Goal: Information Seeking & Learning: Learn about a topic

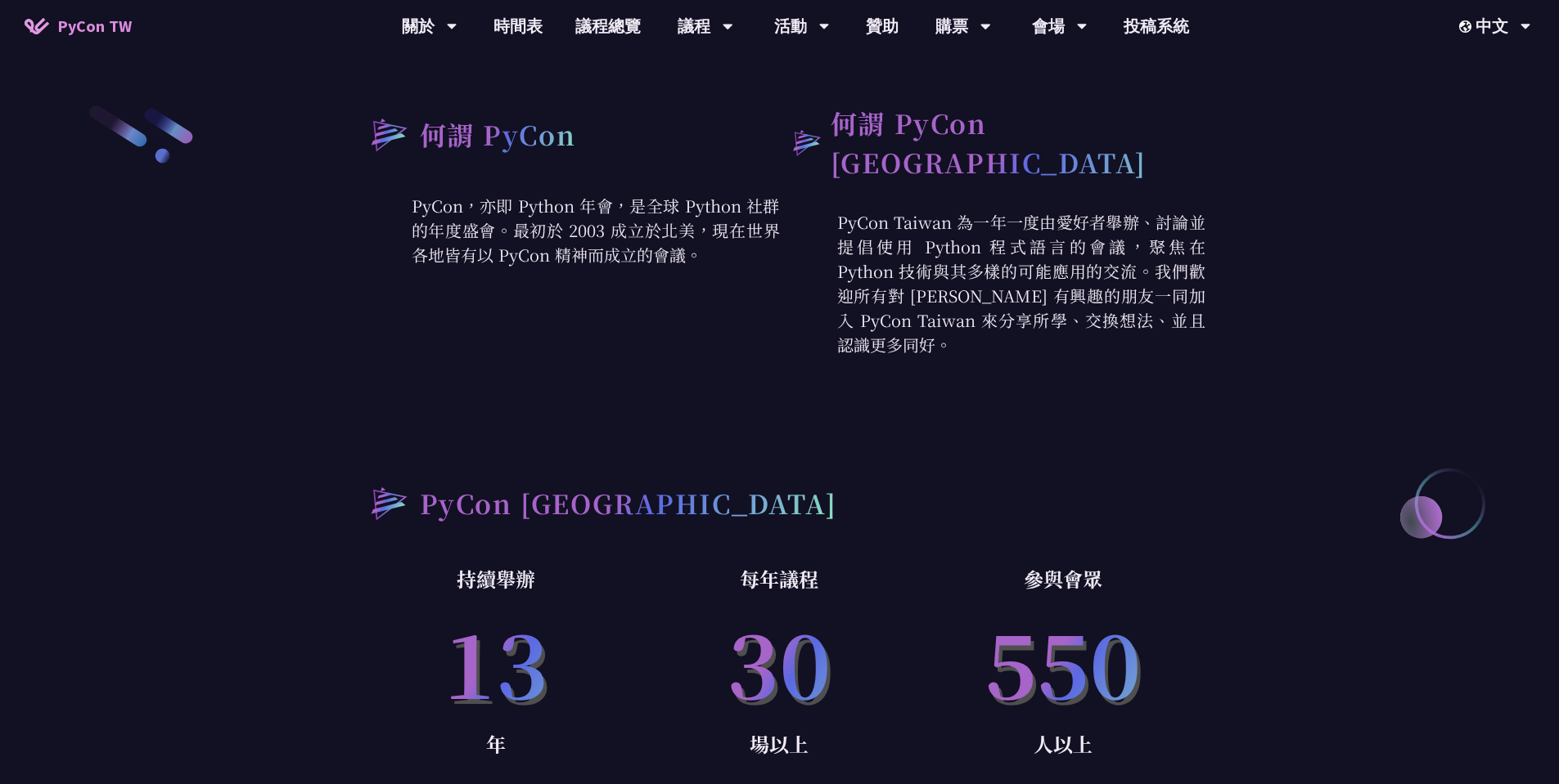
scroll to position [196, 0]
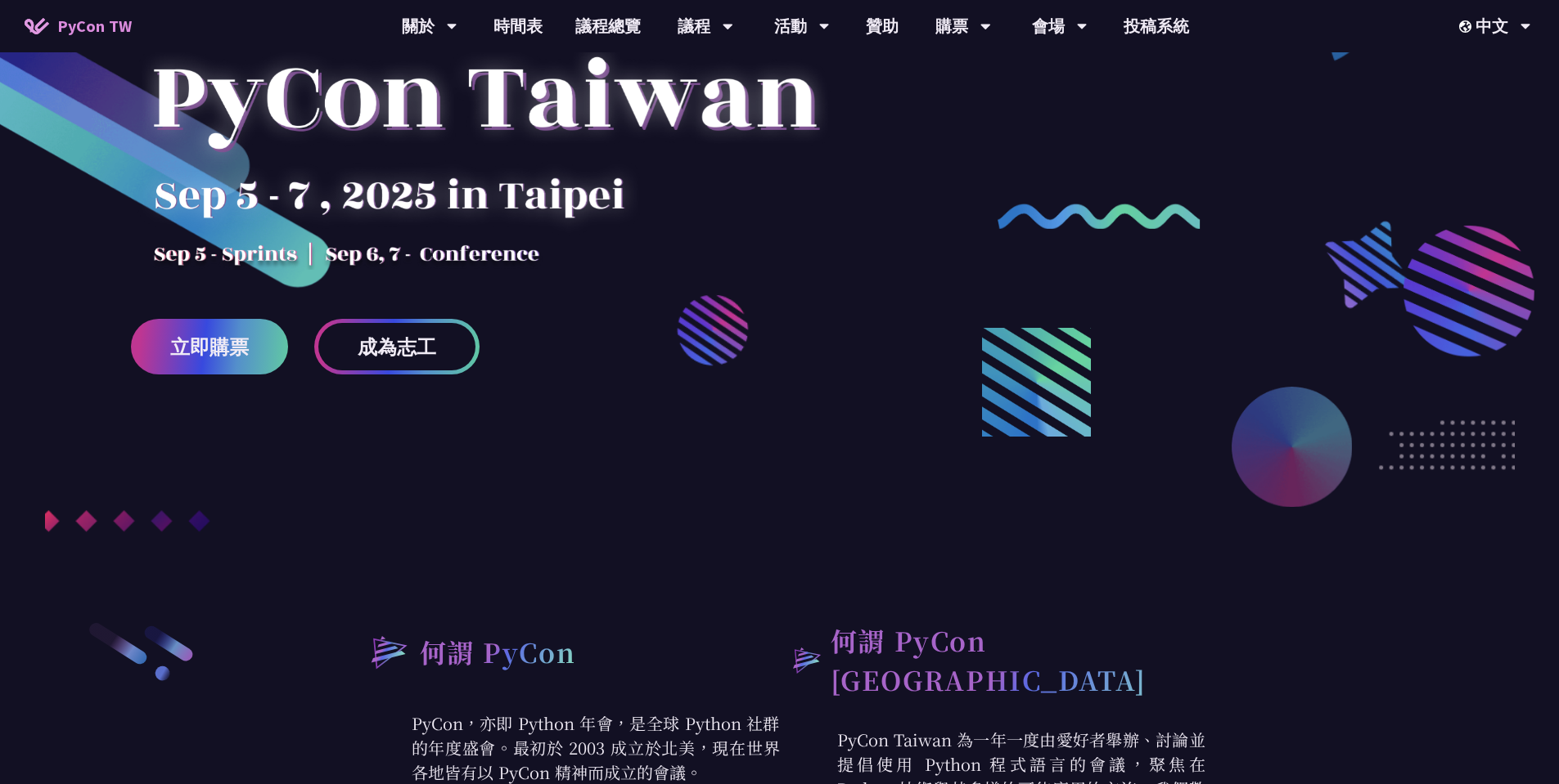
click at [1027, 229] on div at bounding box center [779, 269] width 1559 height 735
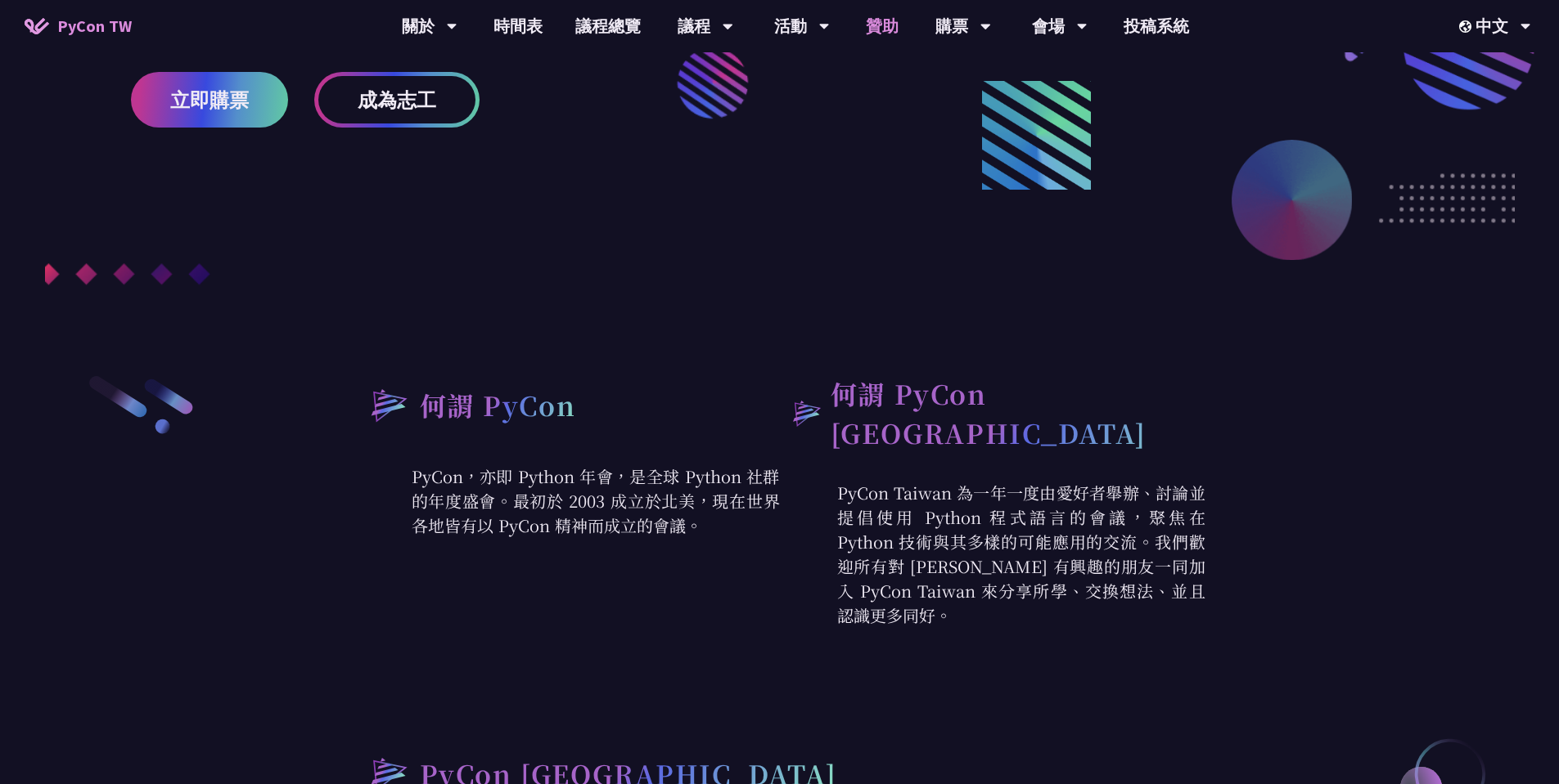
scroll to position [146, 0]
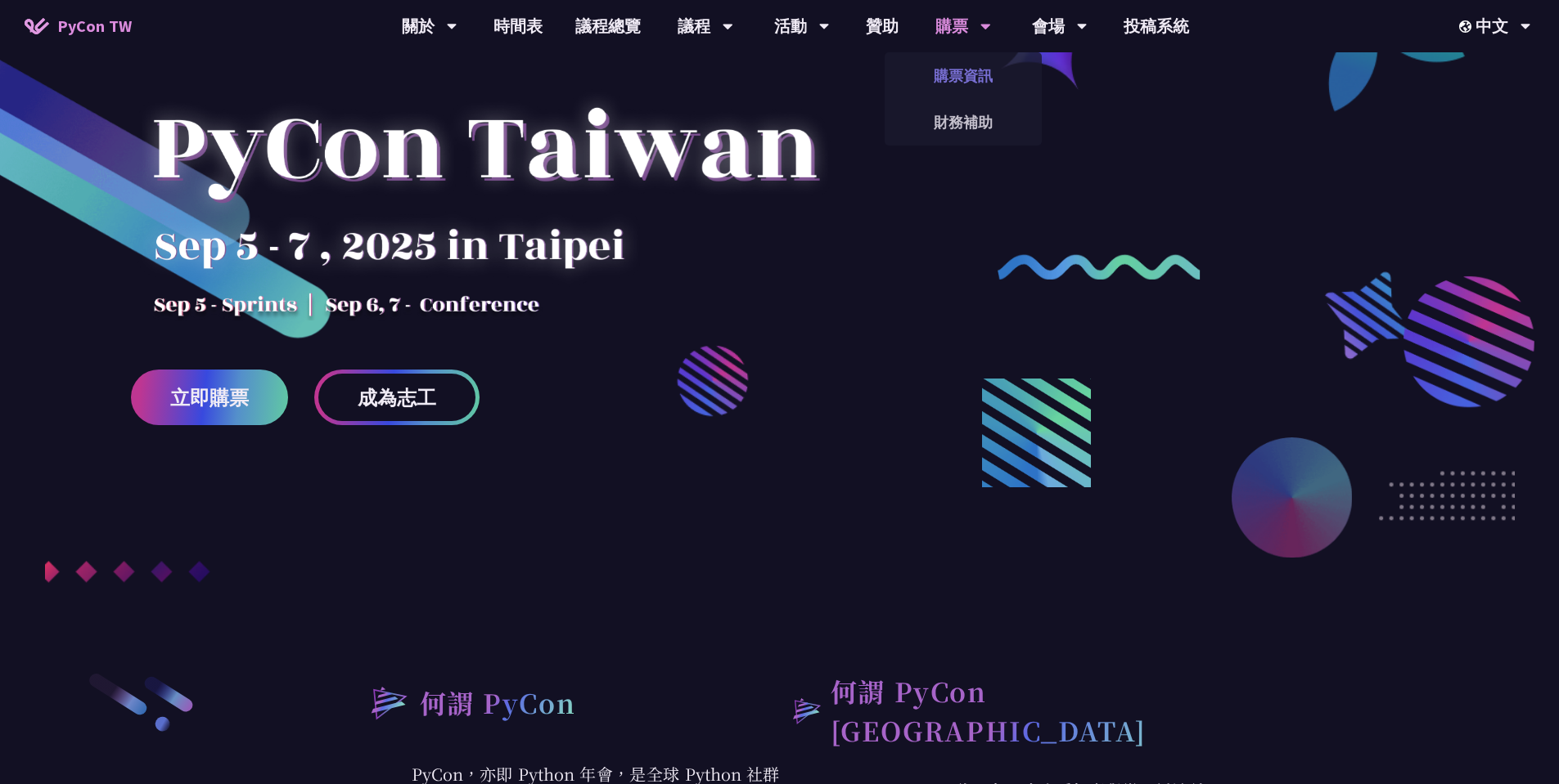
click at [951, 83] on link "購票資訊" at bounding box center [963, 75] width 157 height 38
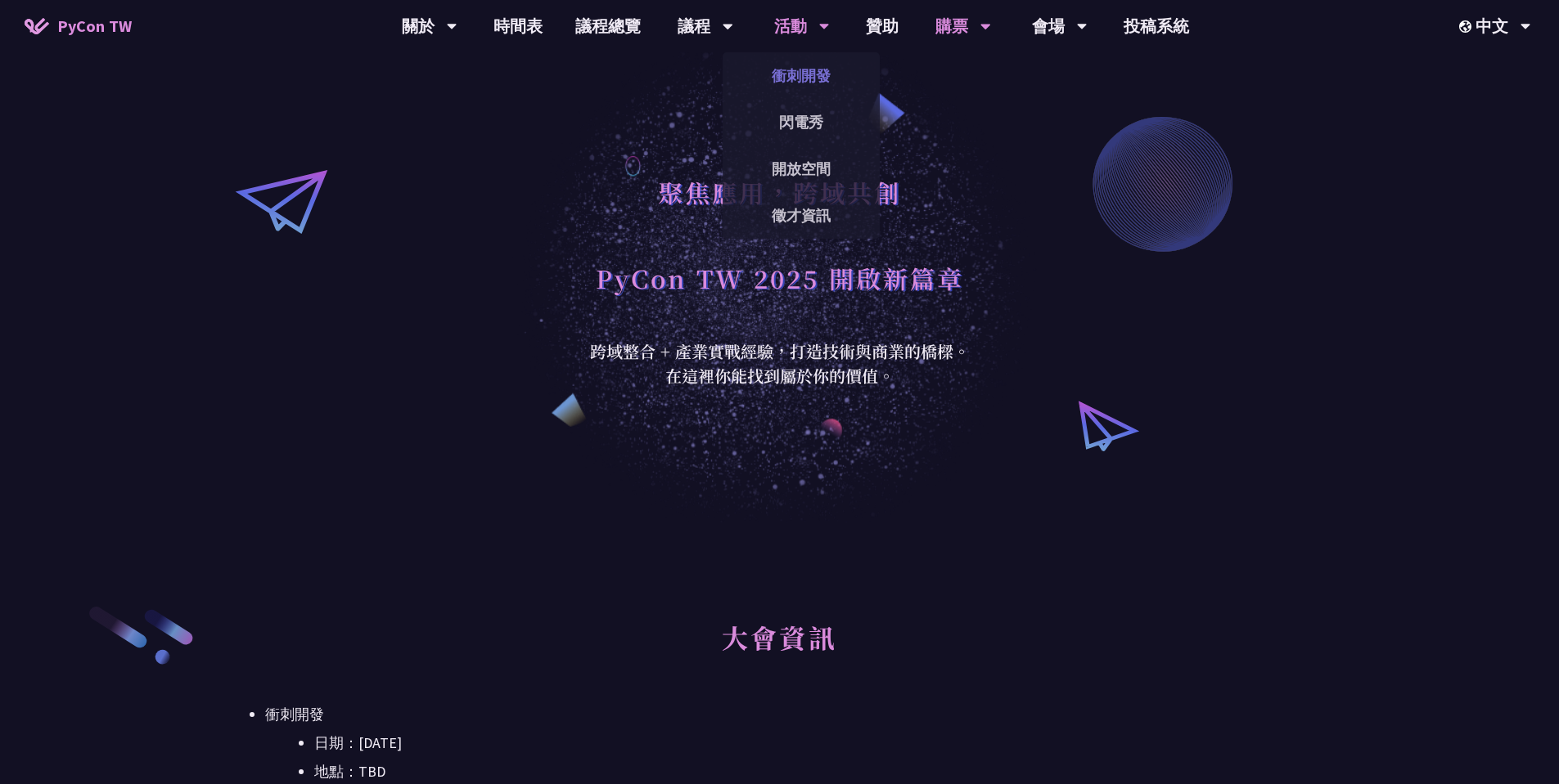
click at [786, 75] on link "衝刺開發" at bounding box center [801, 75] width 157 height 38
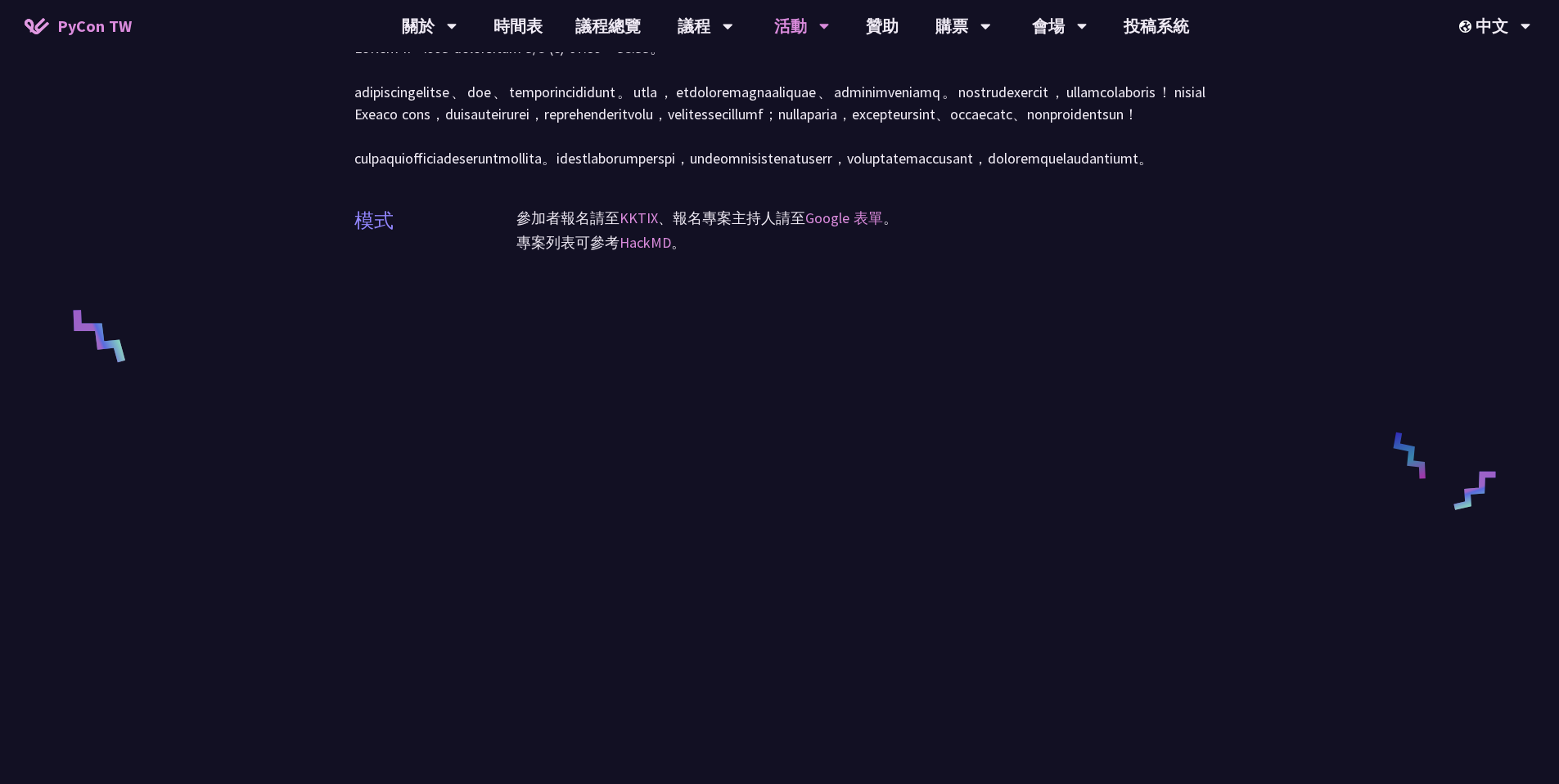
scroll to position [883, 0]
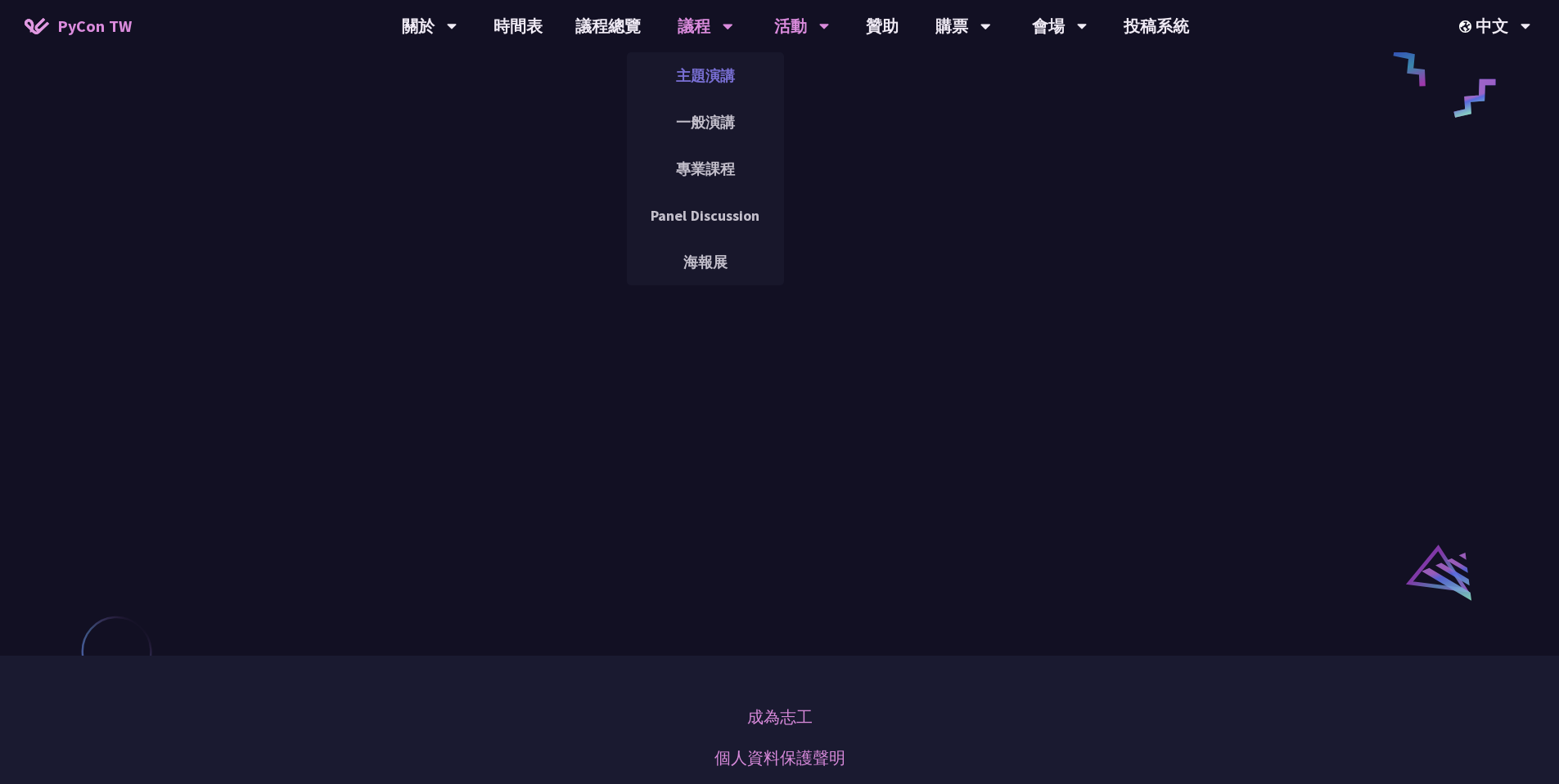
click at [731, 73] on link "主題演講" at bounding box center [706, 75] width 157 height 38
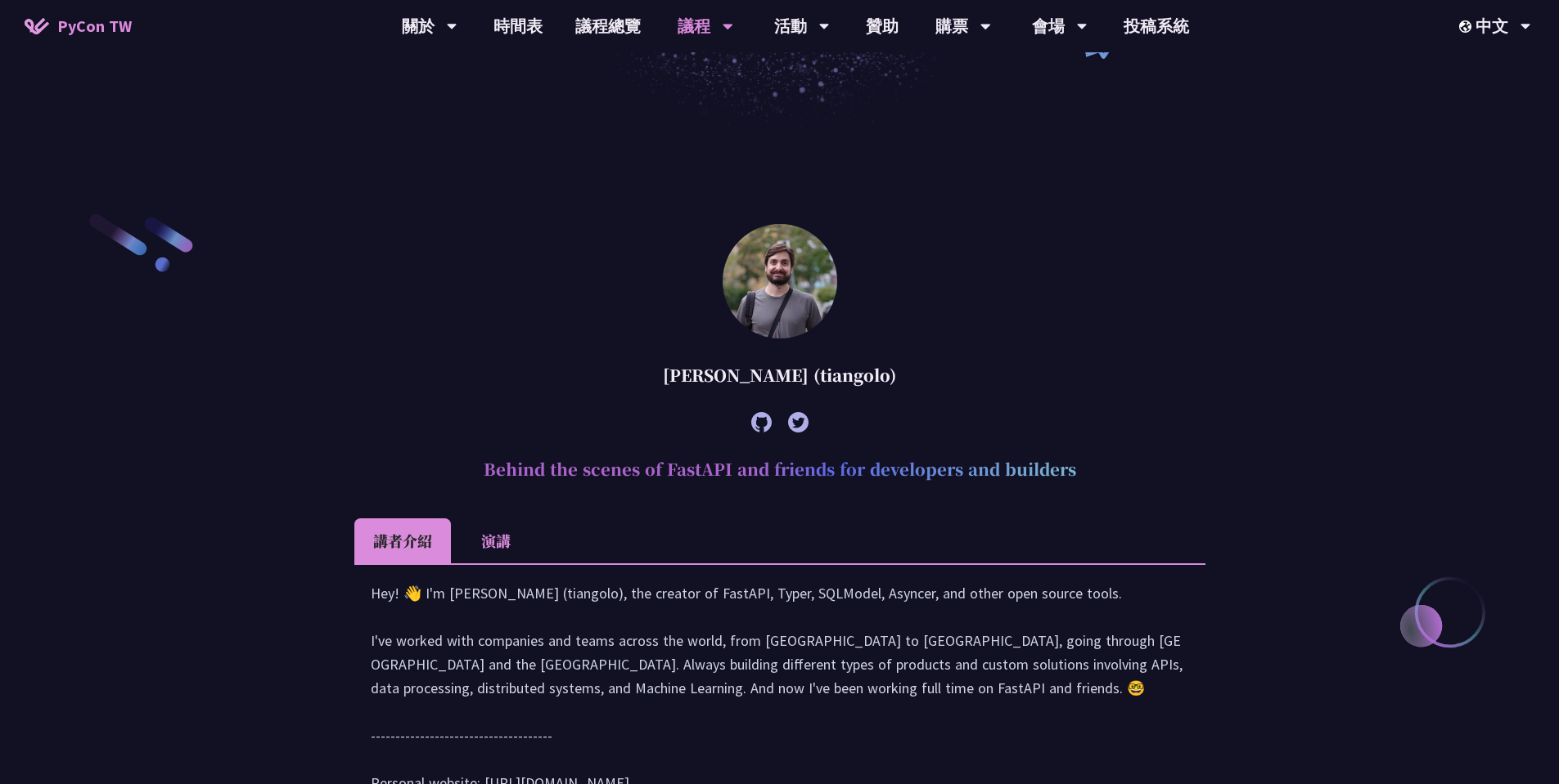
scroll to position [687, 0]
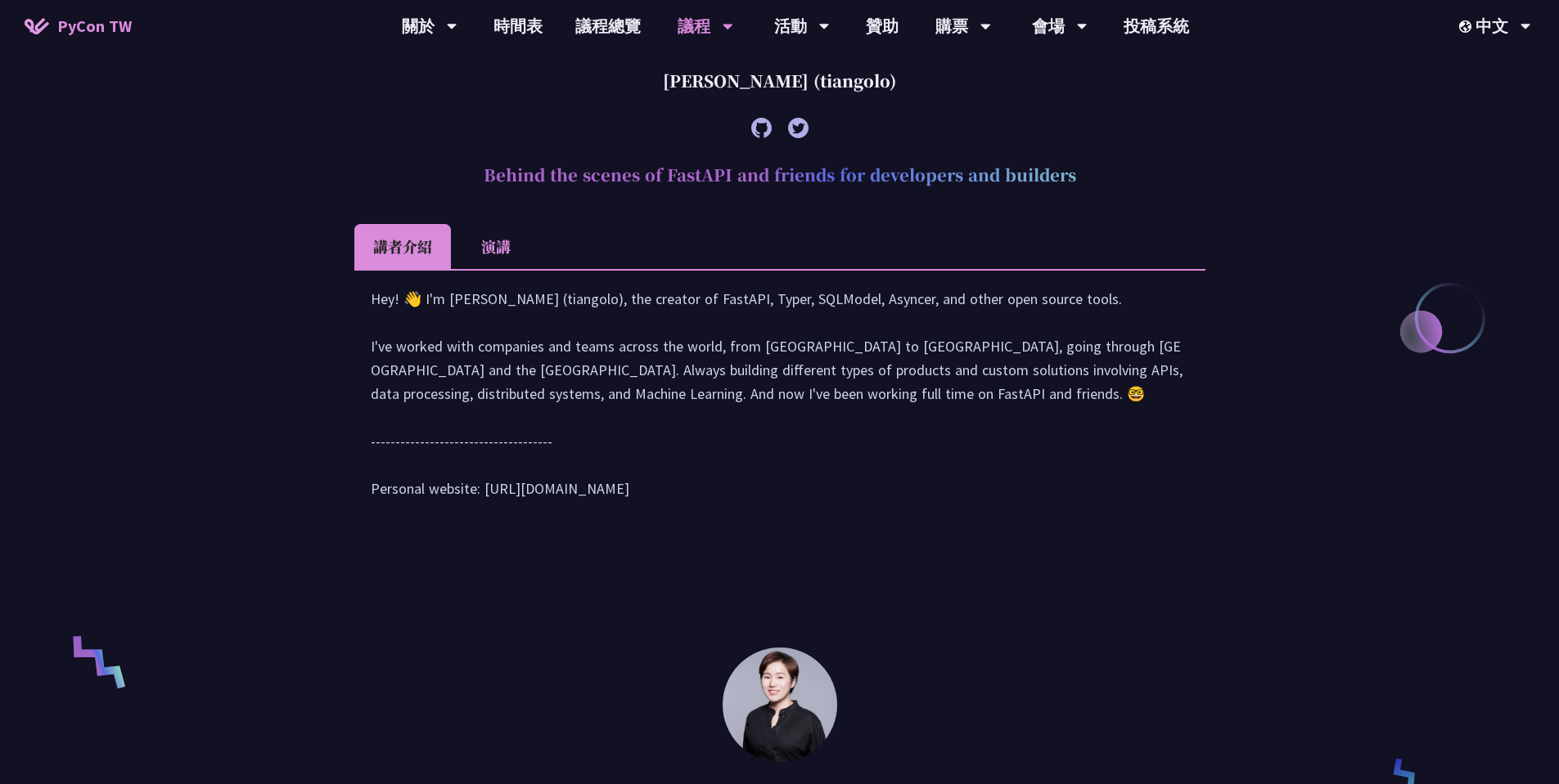
click at [501, 243] on li "演講" at bounding box center [496, 246] width 90 height 45
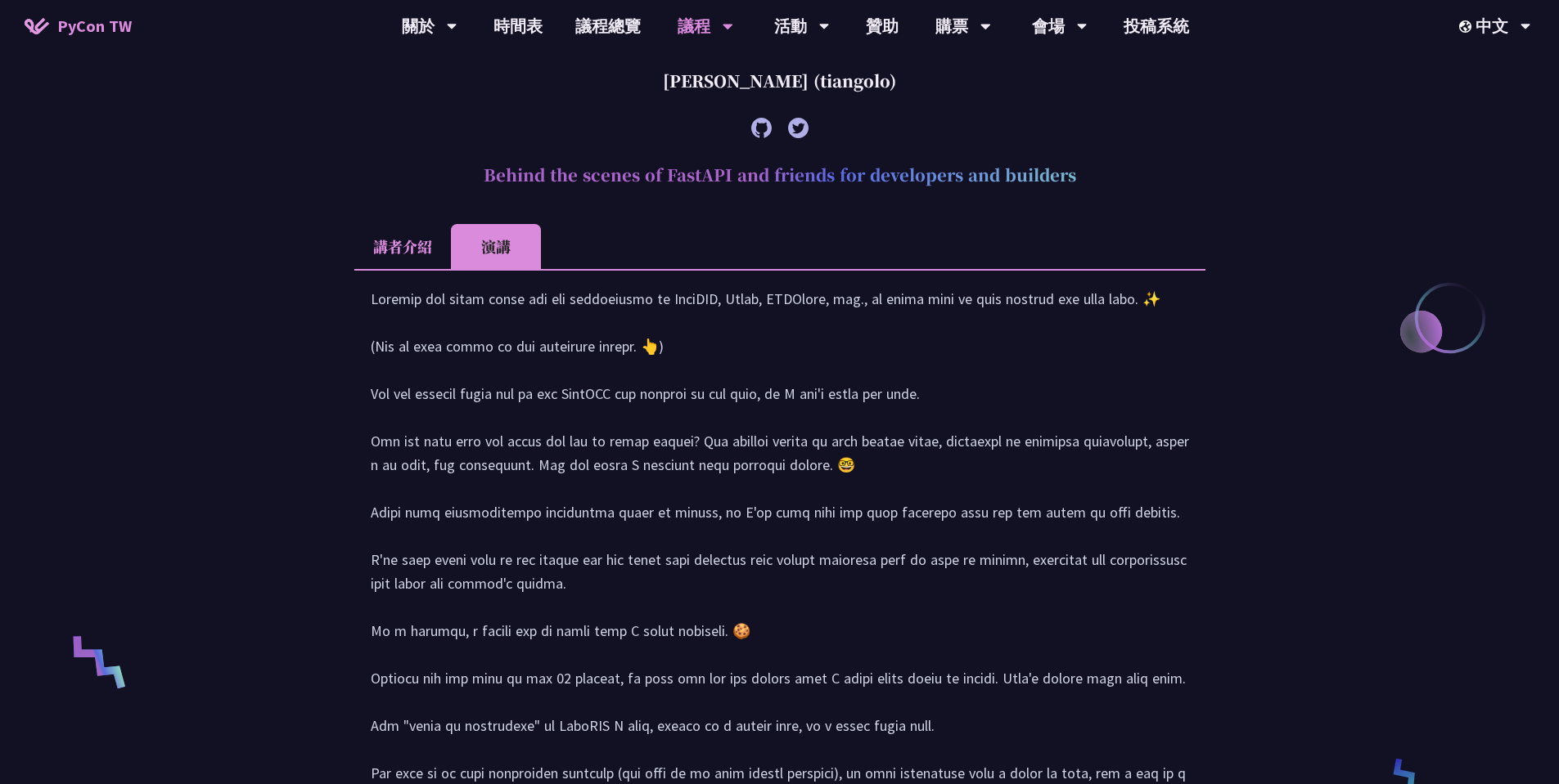
click at [445, 204] on article "[PERSON_NAME] (tiangolo) Behind the scenes of FastAPI and friends for developer…" at bounding box center [780, 445] width 851 height 1030
click at [401, 243] on li "講者介紹" at bounding box center [403, 246] width 96 height 45
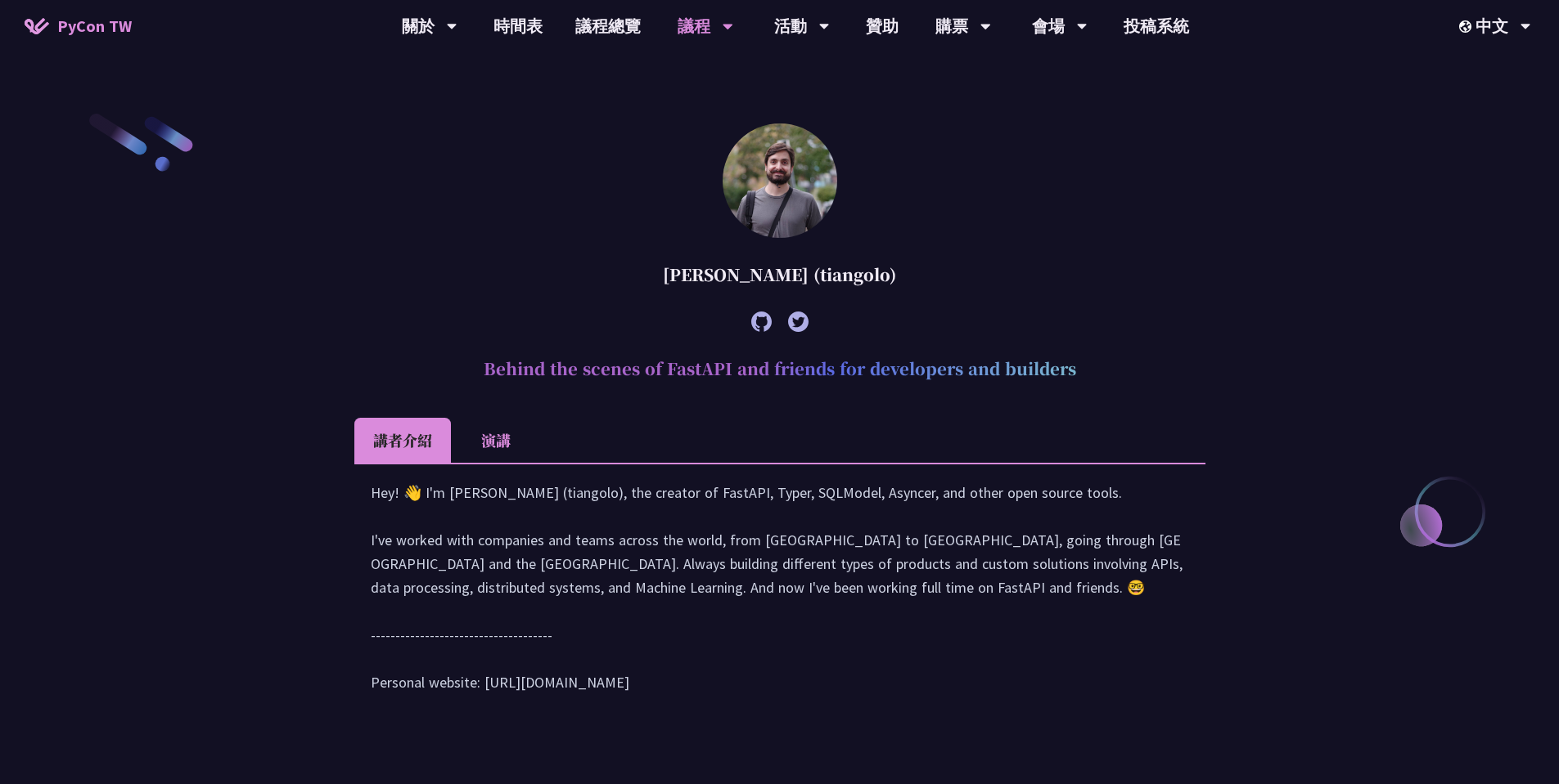
scroll to position [98, 0]
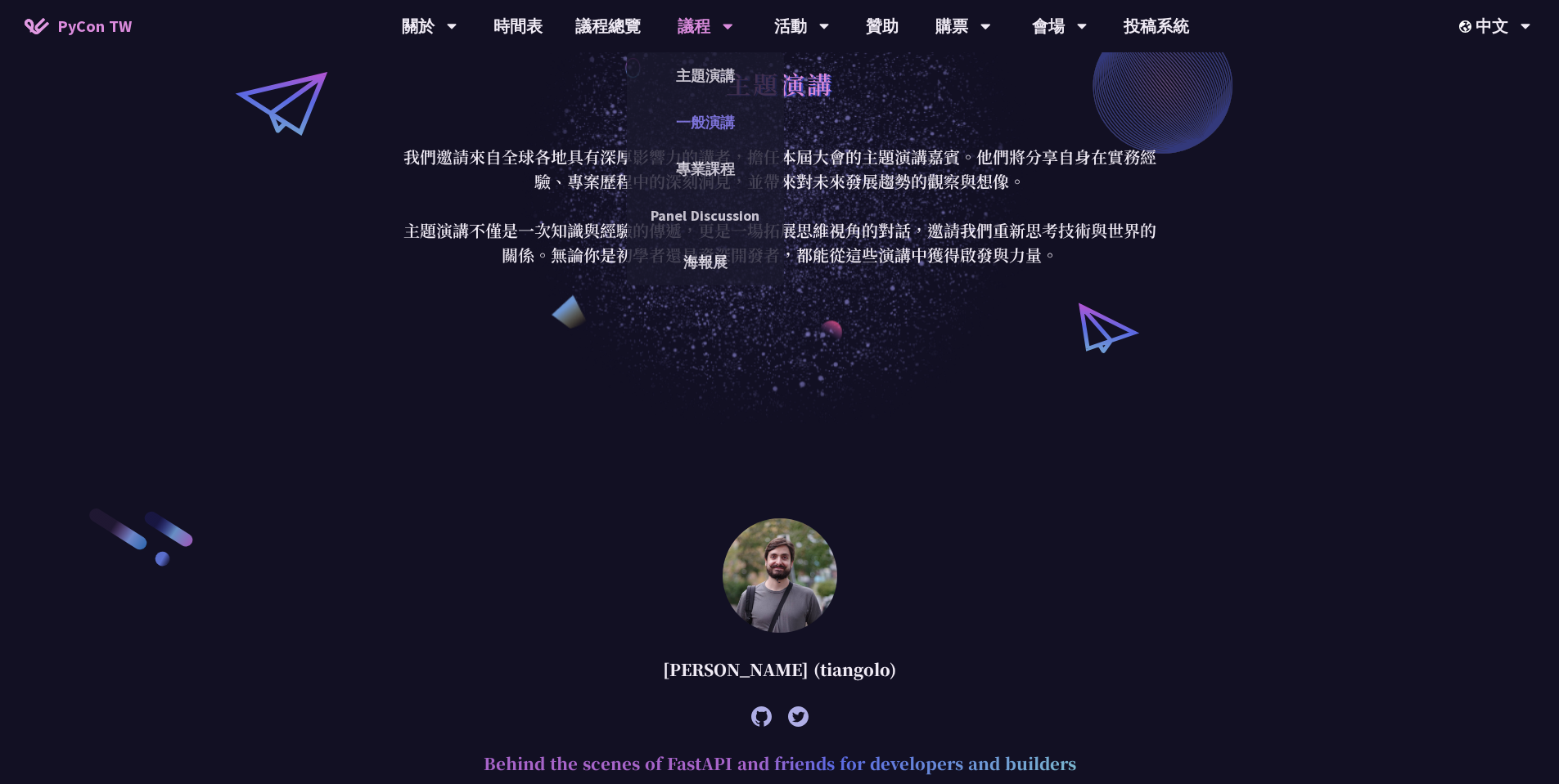
click at [718, 108] on link "一般演講" at bounding box center [706, 121] width 157 height 38
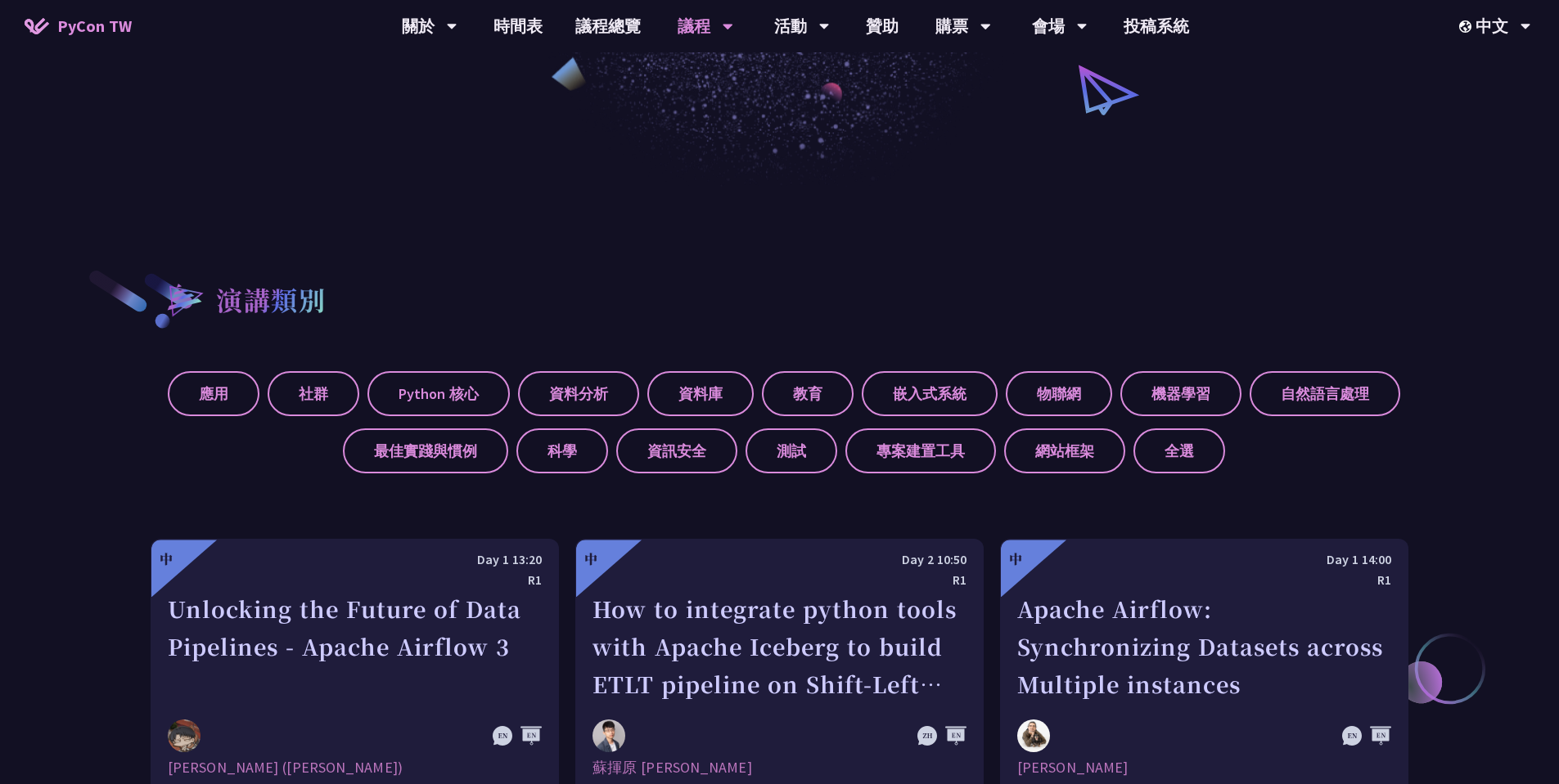
scroll to position [588, 0]
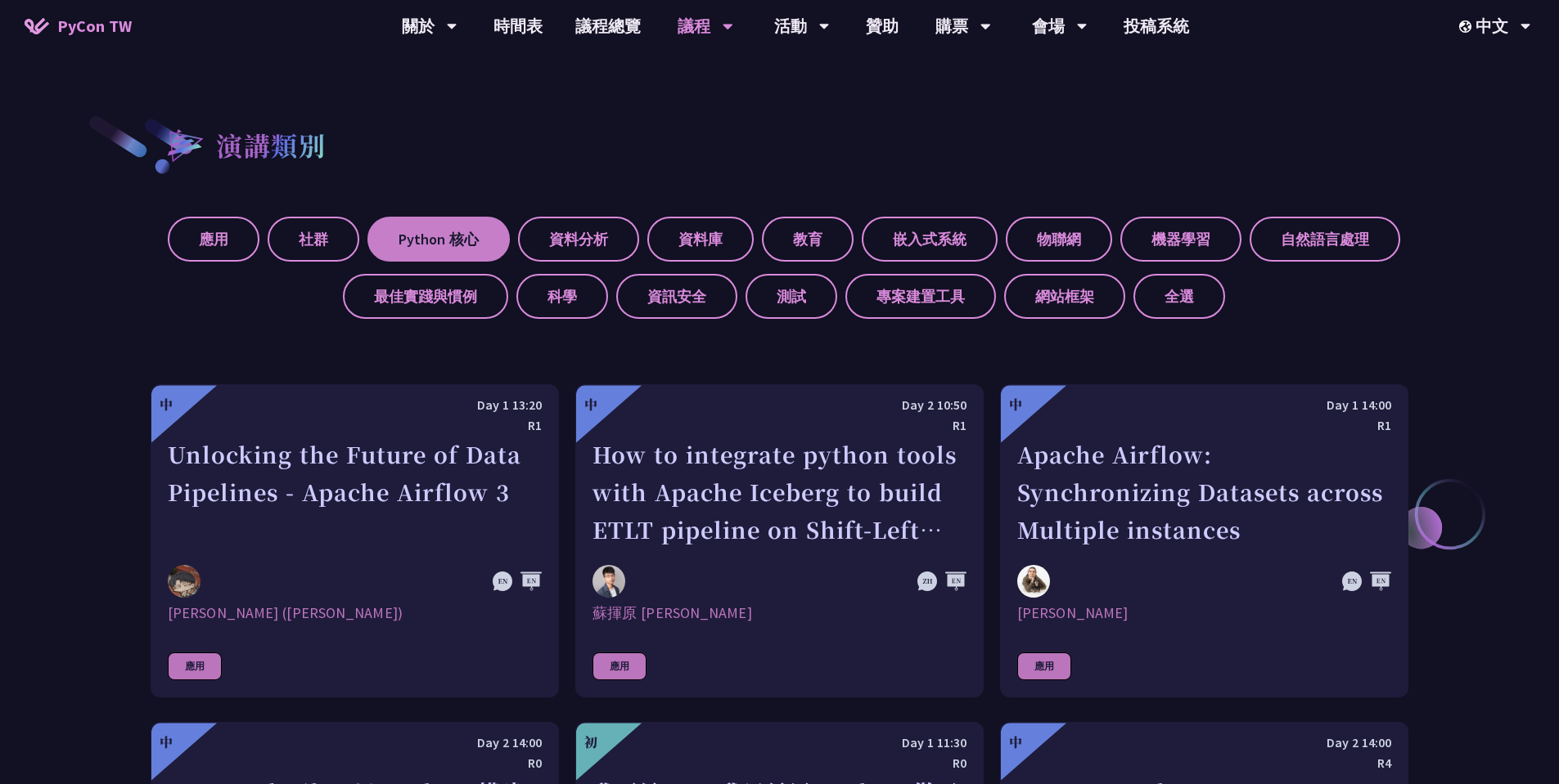
click at [397, 238] on label "Python 核心" at bounding box center [438, 239] width 142 height 45
click at [0, 0] on input "Python 核心" at bounding box center [0, 0] width 0 height 0
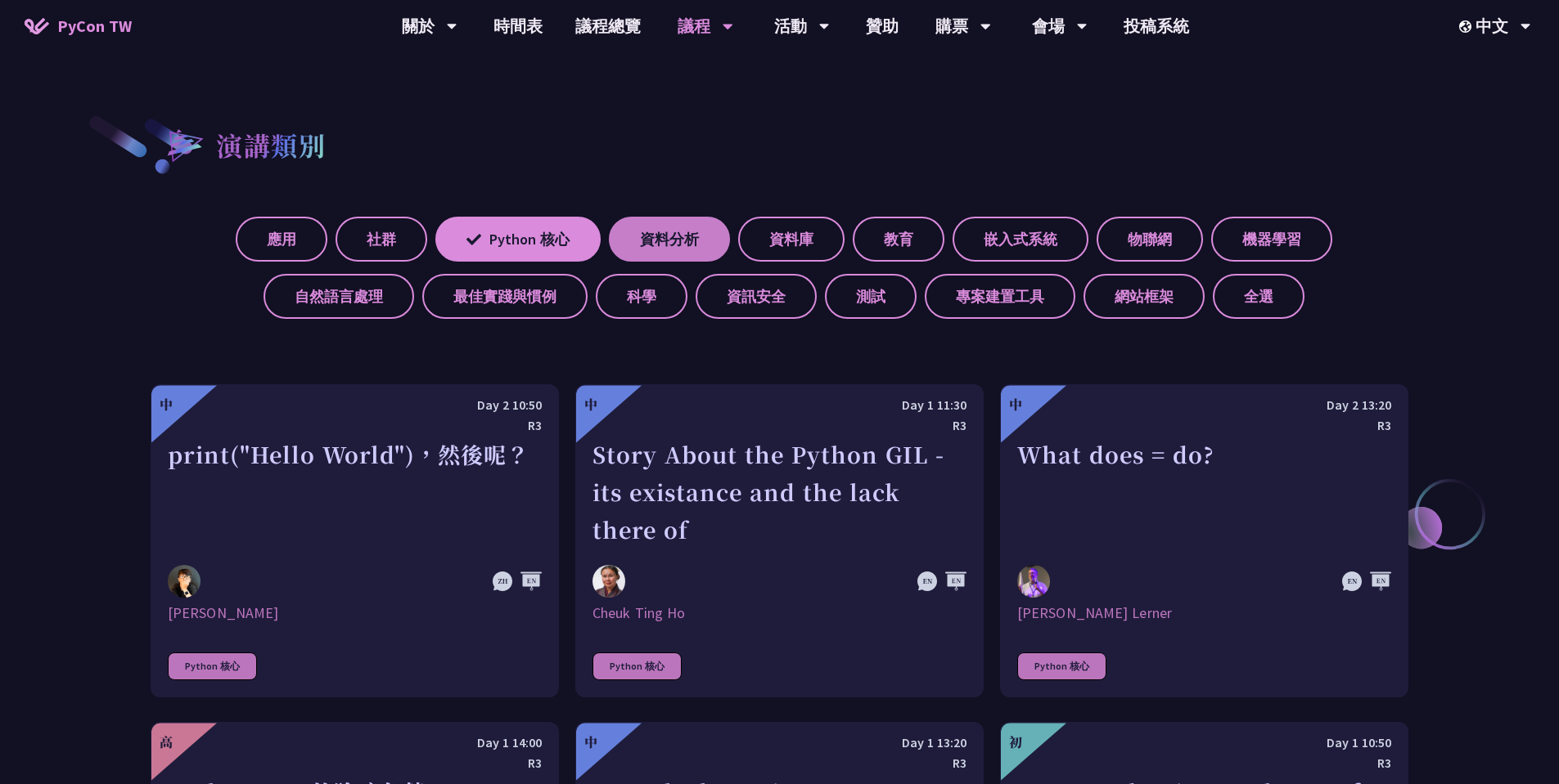
click at [676, 238] on label "資料分析" at bounding box center [669, 239] width 122 height 45
click at [0, 0] on input "資料分析" at bounding box center [0, 0] width 0 height 0
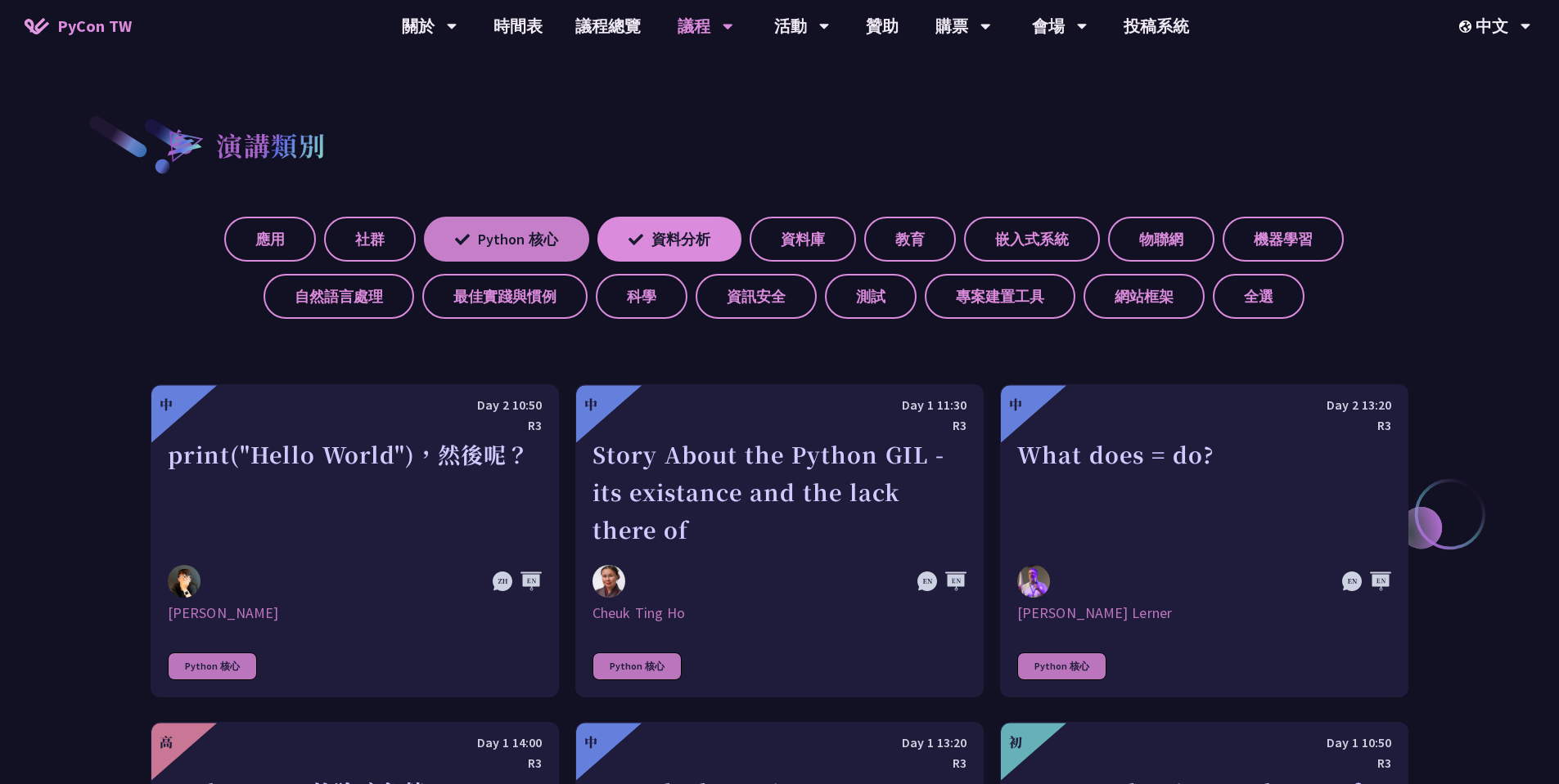
click at [491, 244] on label "Python 核心" at bounding box center [506, 239] width 165 height 45
click at [0, 0] on input "Python 核心" at bounding box center [0, 0] width 0 height 0
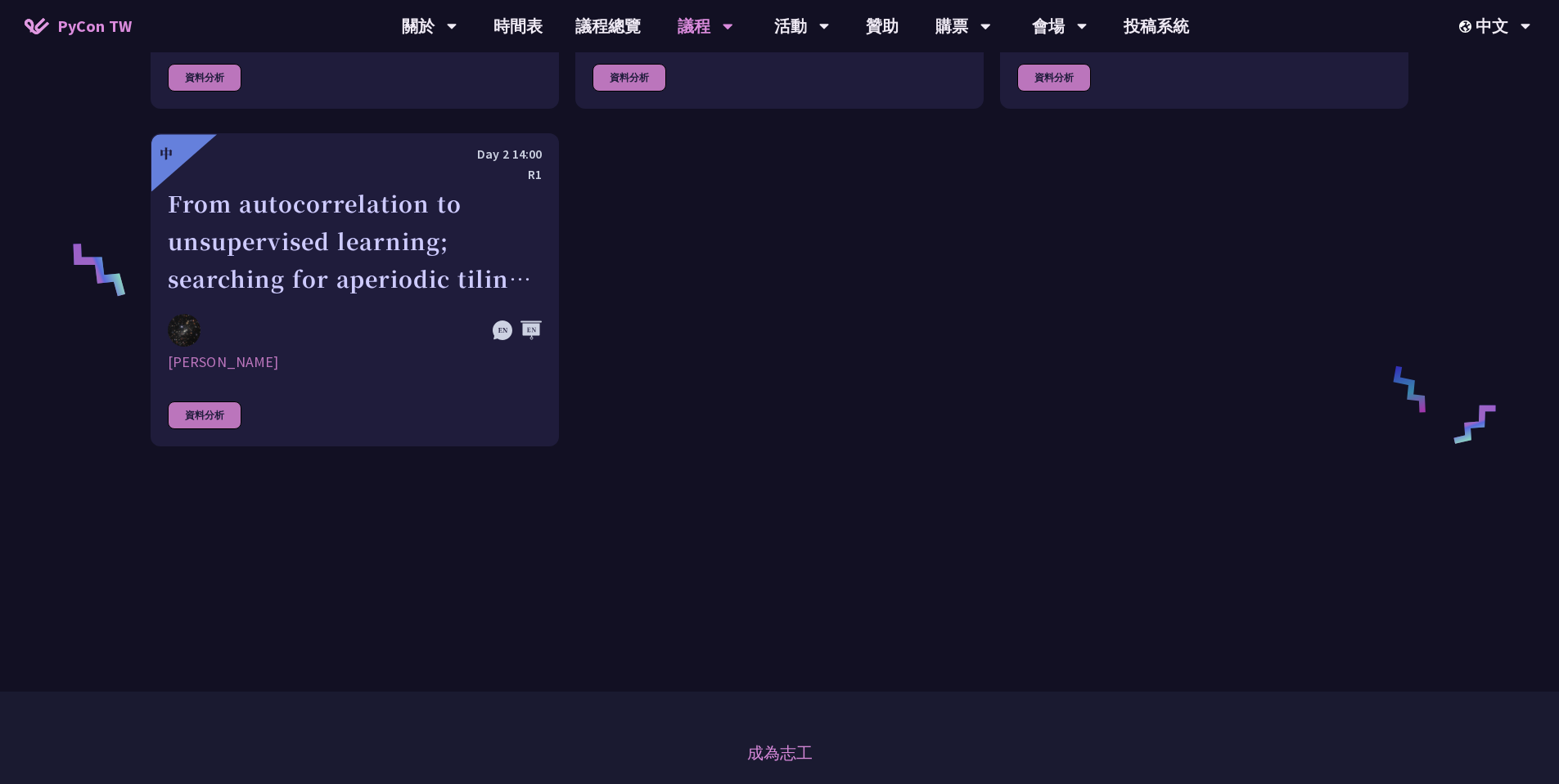
scroll to position [295, 0]
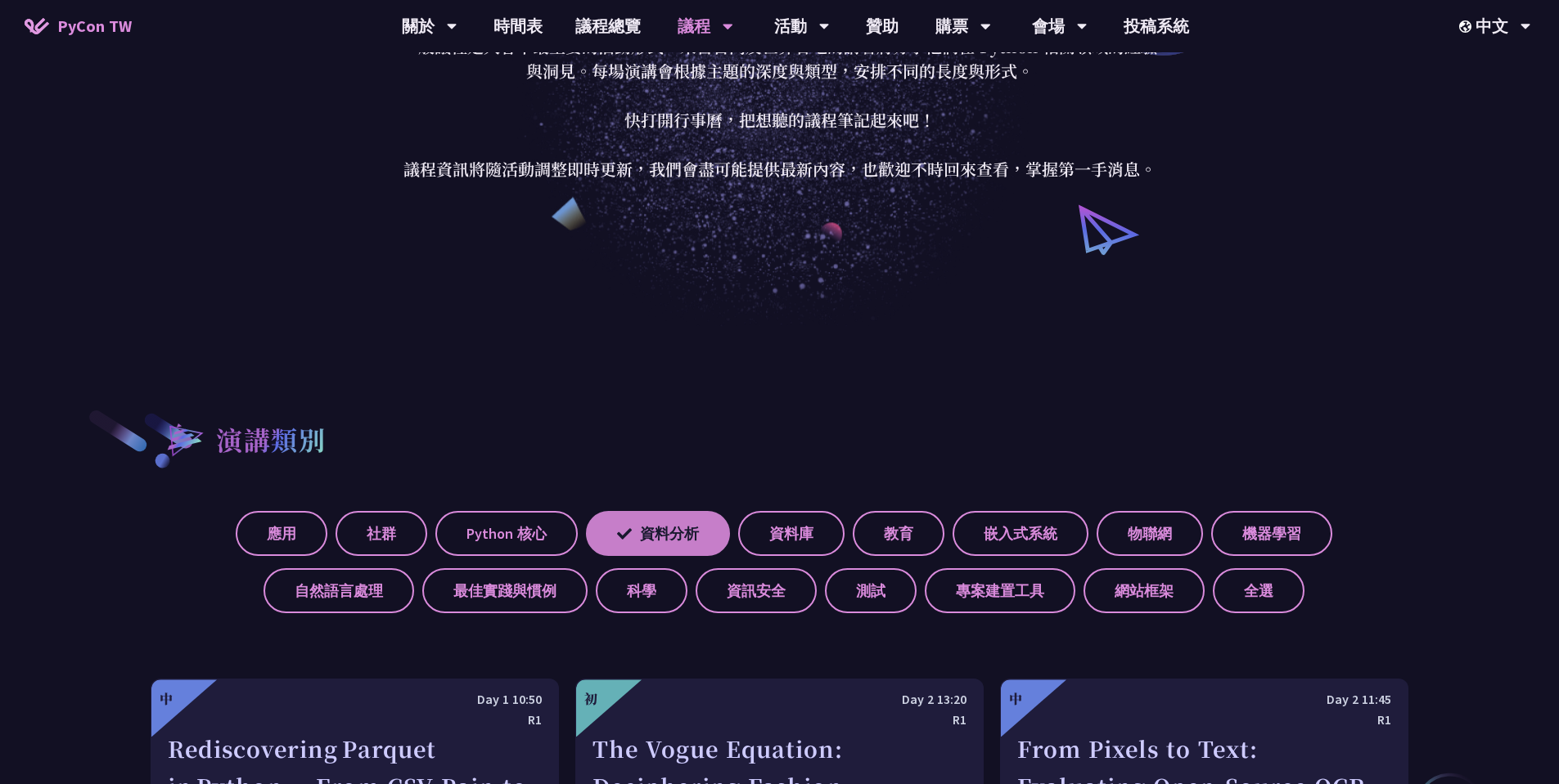
click at [653, 520] on label "資料分析" at bounding box center [658, 533] width 144 height 45
click at [0, 0] on input "資料分析" at bounding box center [0, 0] width 0 height 0
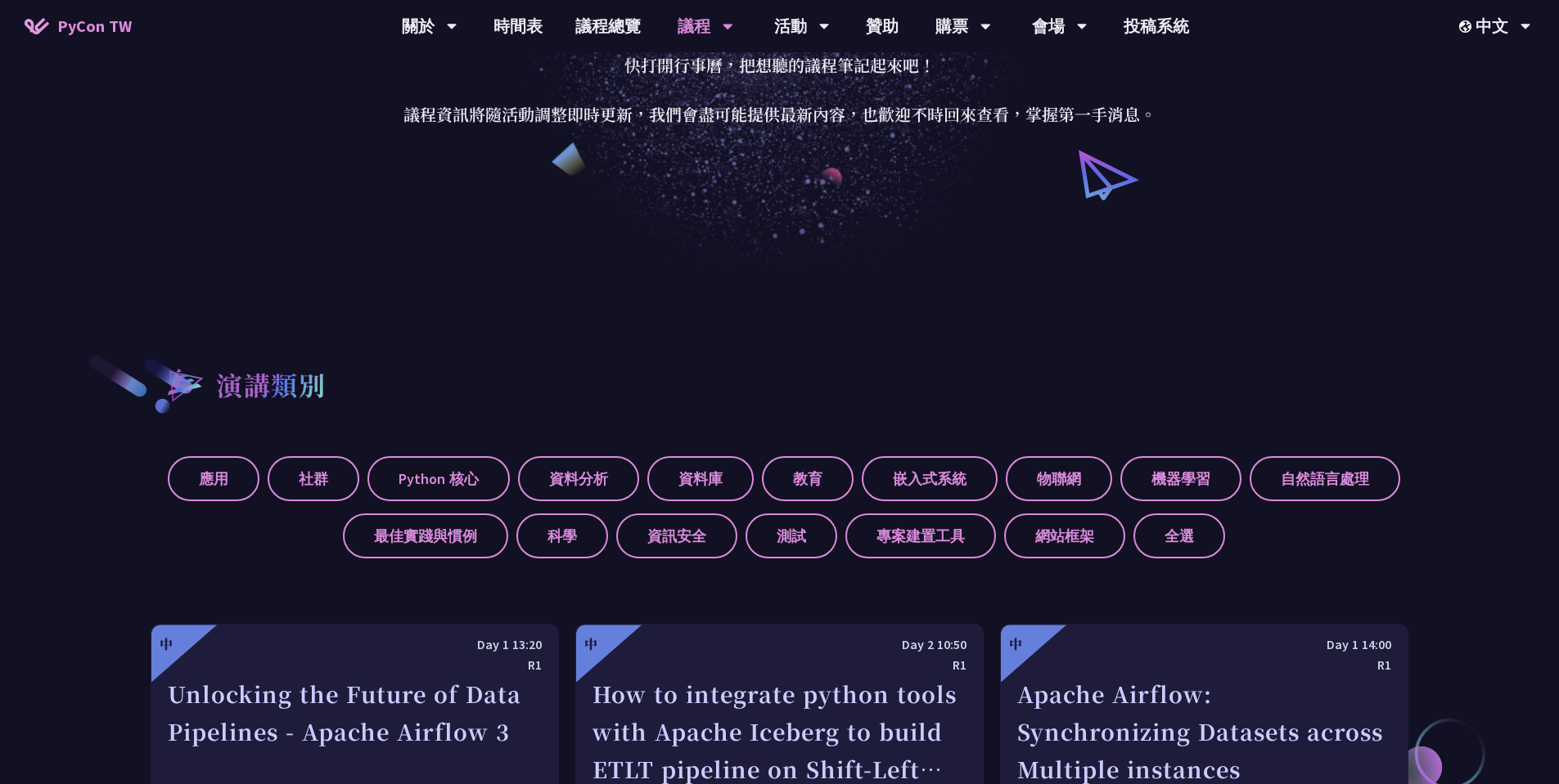
scroll to position [393, 0]
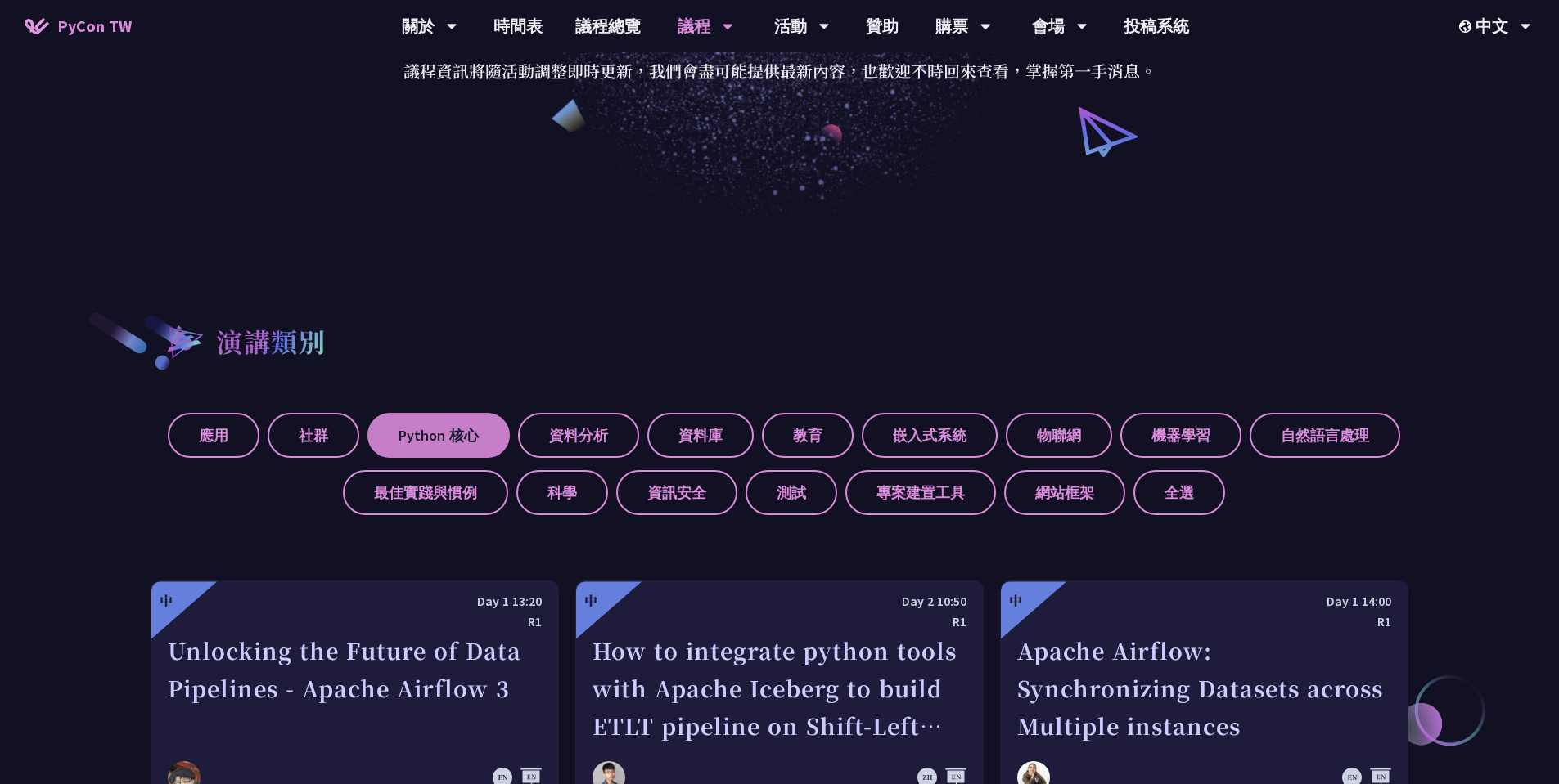
click at [441, 438] on label "Python 核心" at bounding box center [438, 436] width 142 height 45
click at [0, 0] on input "Python 核心" at bounding box center [0, 0] width 0 height 0
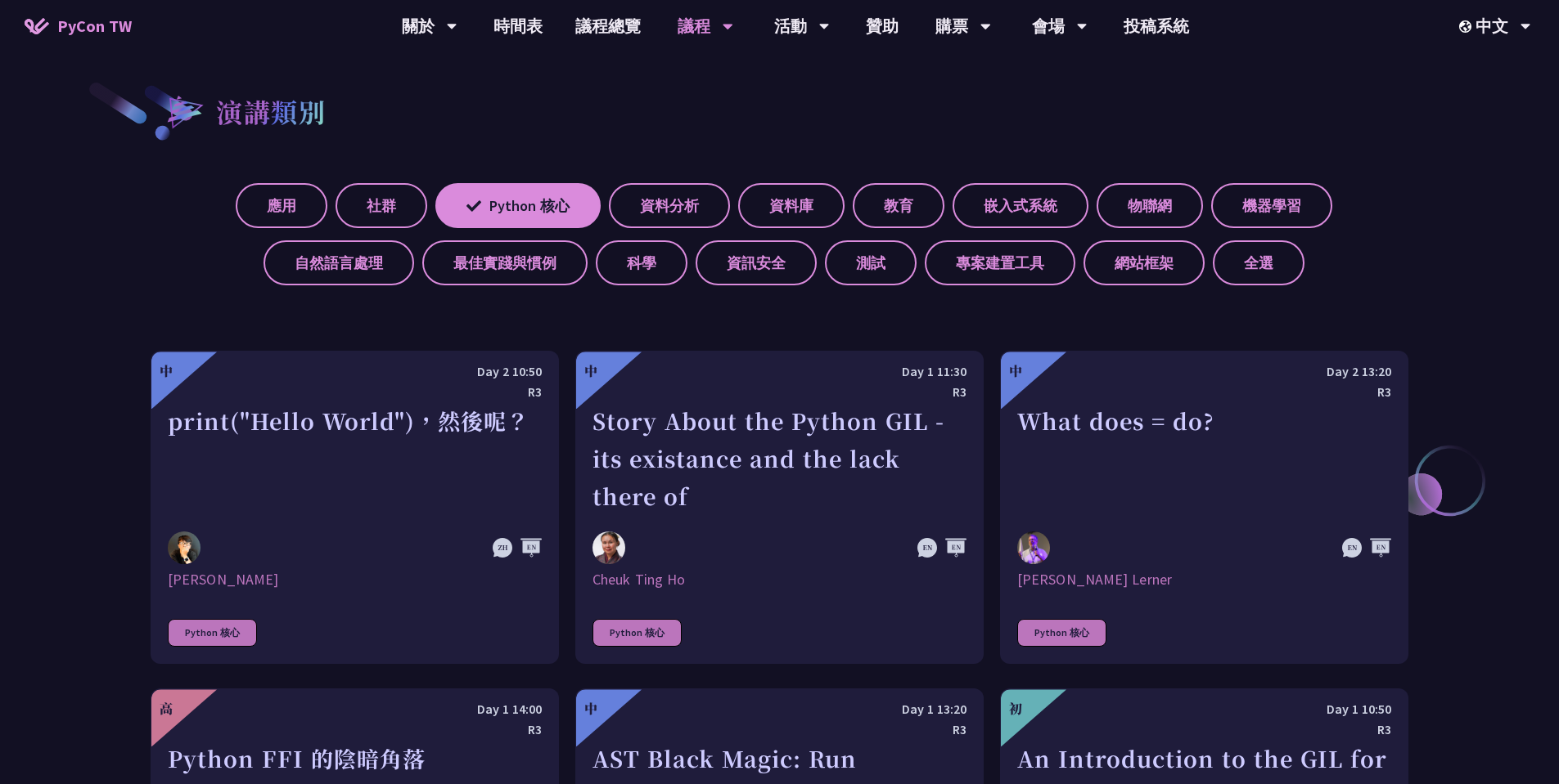
scroll to position [588, 0]
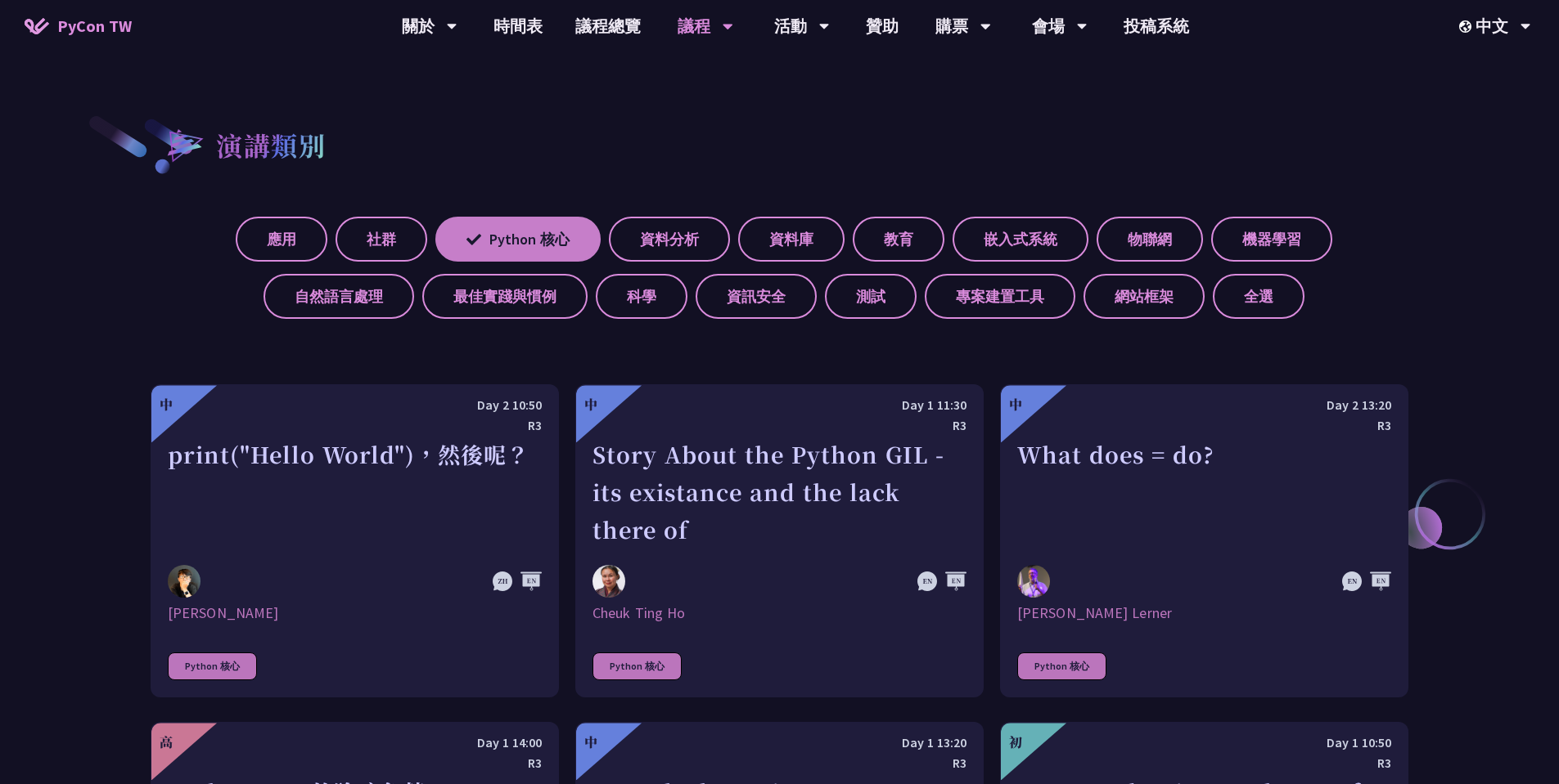
click at [575, 229] on label "Python 核心" at bounding box center [517, 239] width 165 height 45
click at [0, 0] on input "Python 核心" at bounding box center [0, 0] width 0 height 0
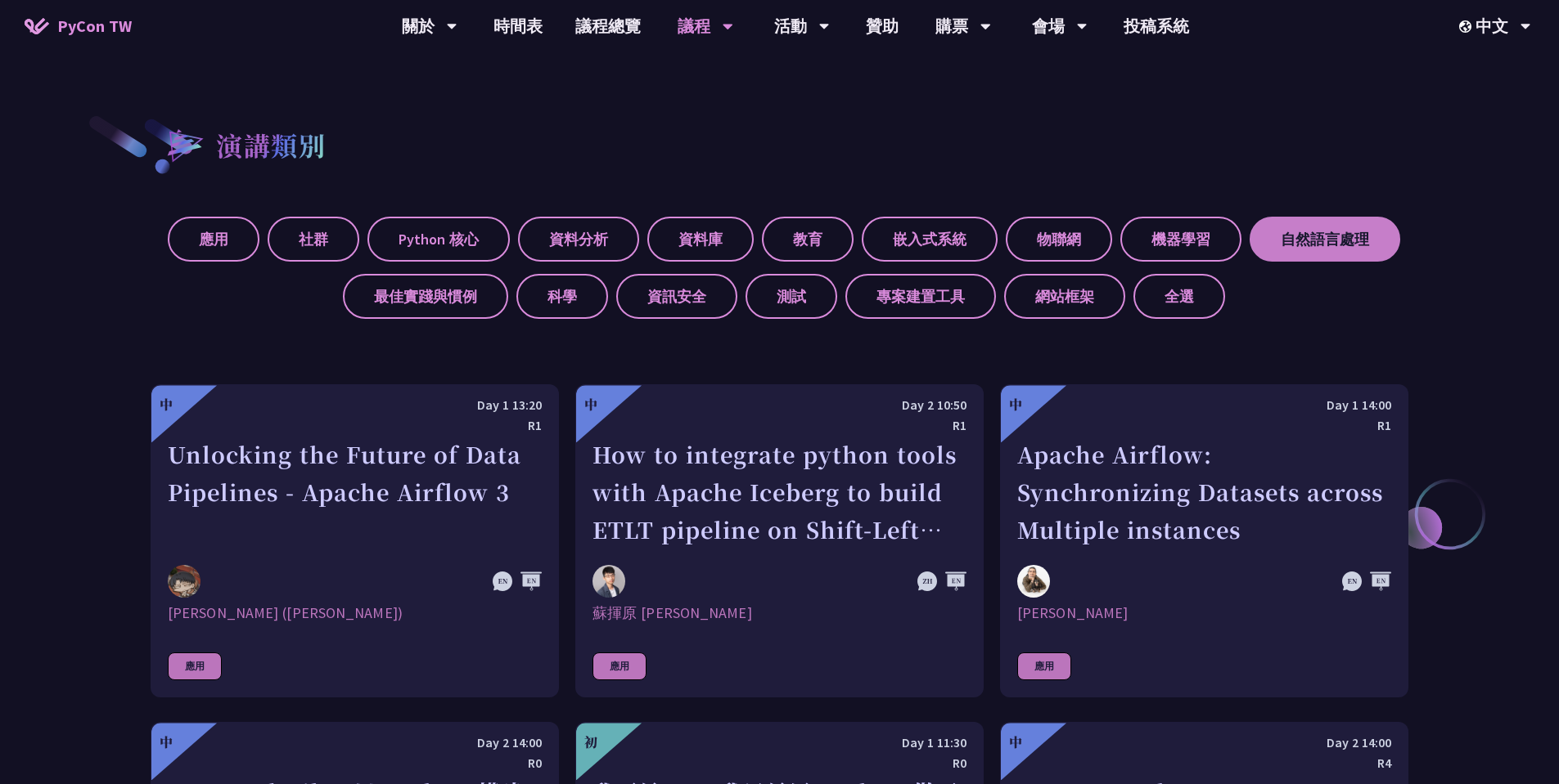
click at [1309, 245] on label "自然語言處理" at bounding box center [1325, 239] width 151 height 45
click at [0, 0] on input "自然語言處理" at bounding box center [0, 0] width 0 height 0
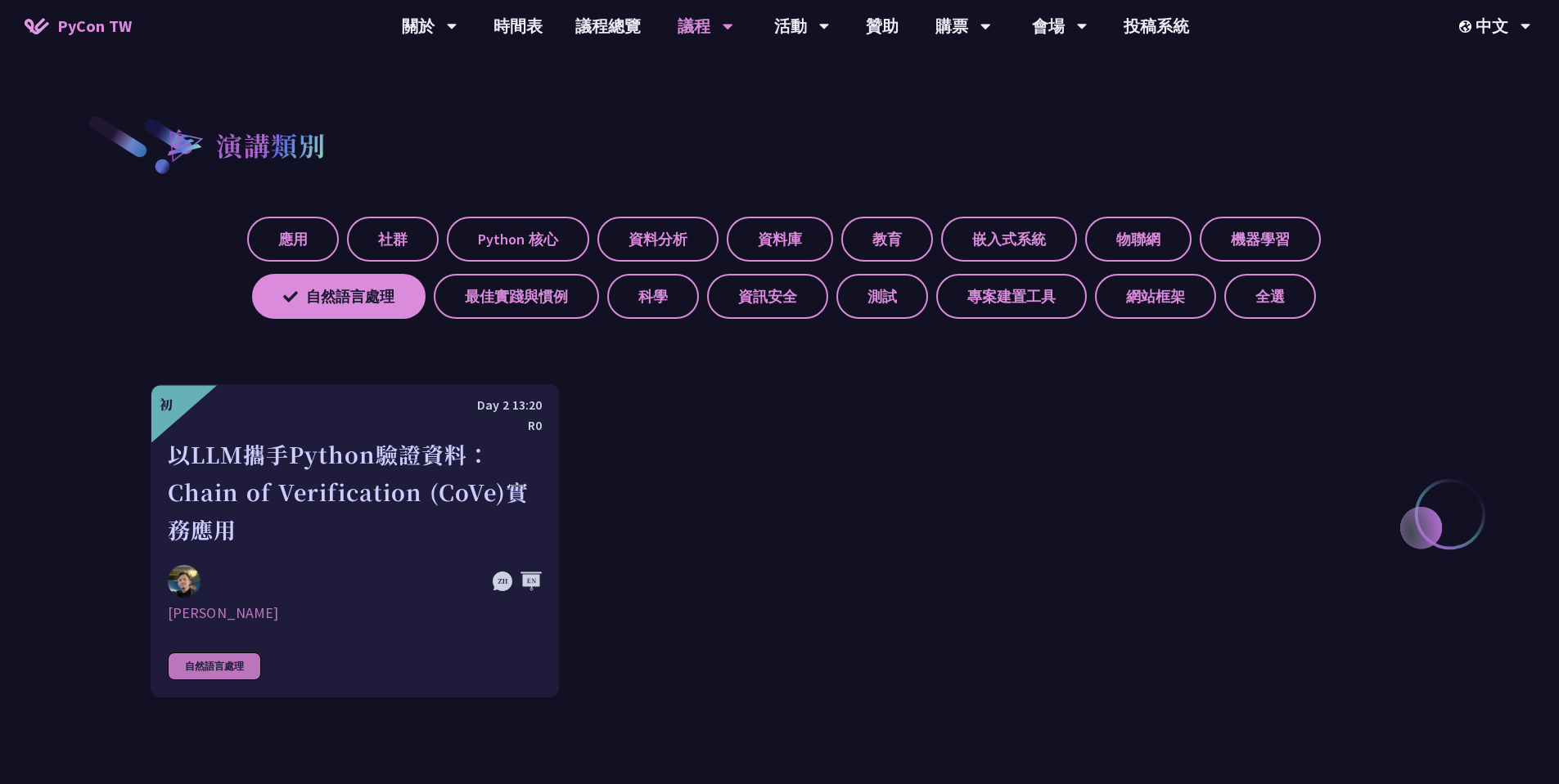
click at [1212, 264] on div "應用 社群 Python 核心 資料分析 資料庫 教育 嵌入式系統 物聯網 機器學習 自然語言處理 最佳實踐與慣例 科學 資訊安全 測試 專案建置工具 網站框…" at bounding box center [780, 262] width 1258 height 114
click at [1256, 235] on label "機器學習" at bounding box center [1261, 239] width 122 height 45
click at [0, 0] on input "機器學習" at bounding box center [0, 0] width 0 height 0
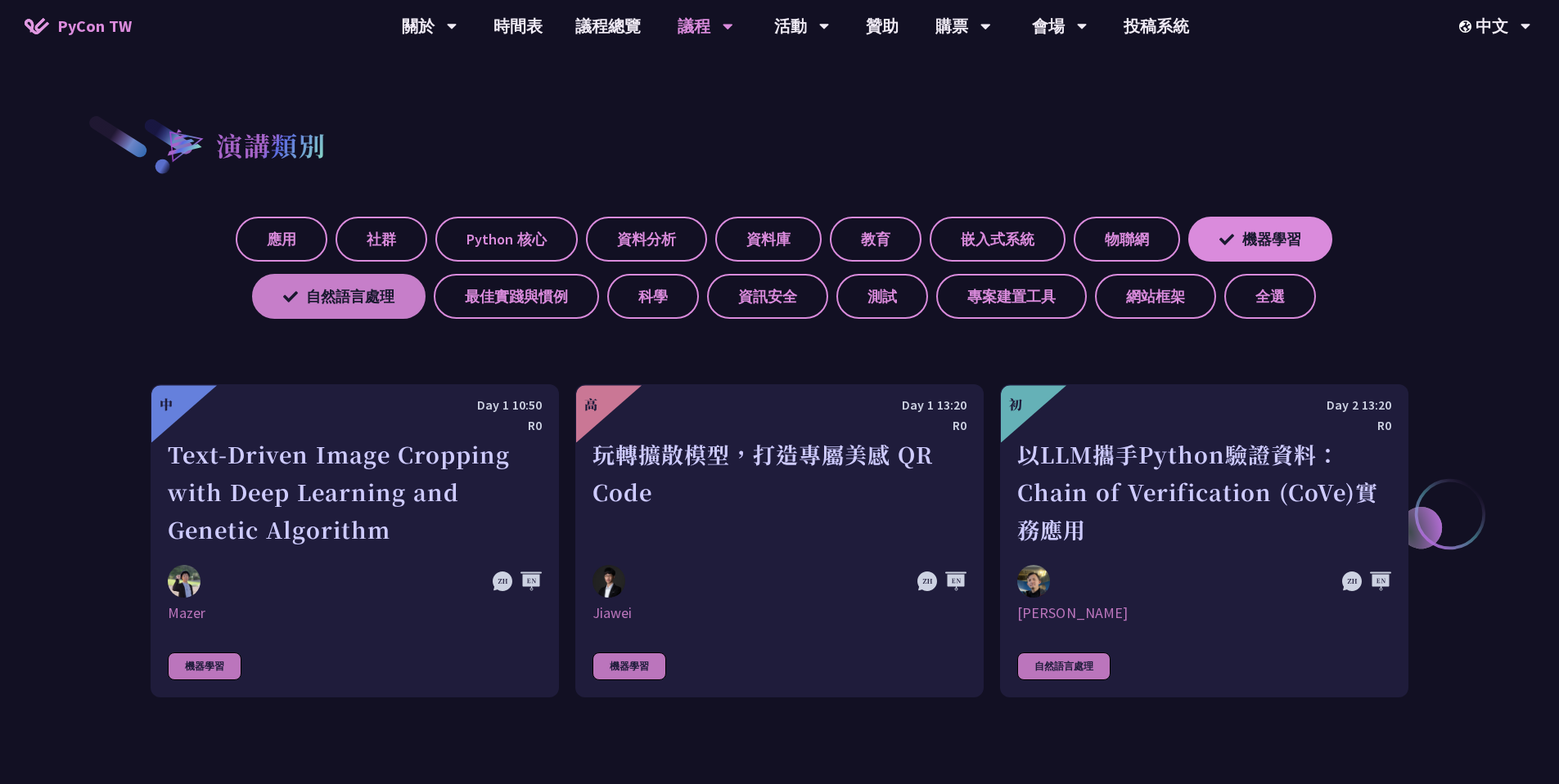
click at [394, 309] on label "自然語言處理" at bounding box center [339, 296] width 173 height 45
click at [0, 0] on input "自然語言處理" at bounding box center [0, 0] width 0 height 0
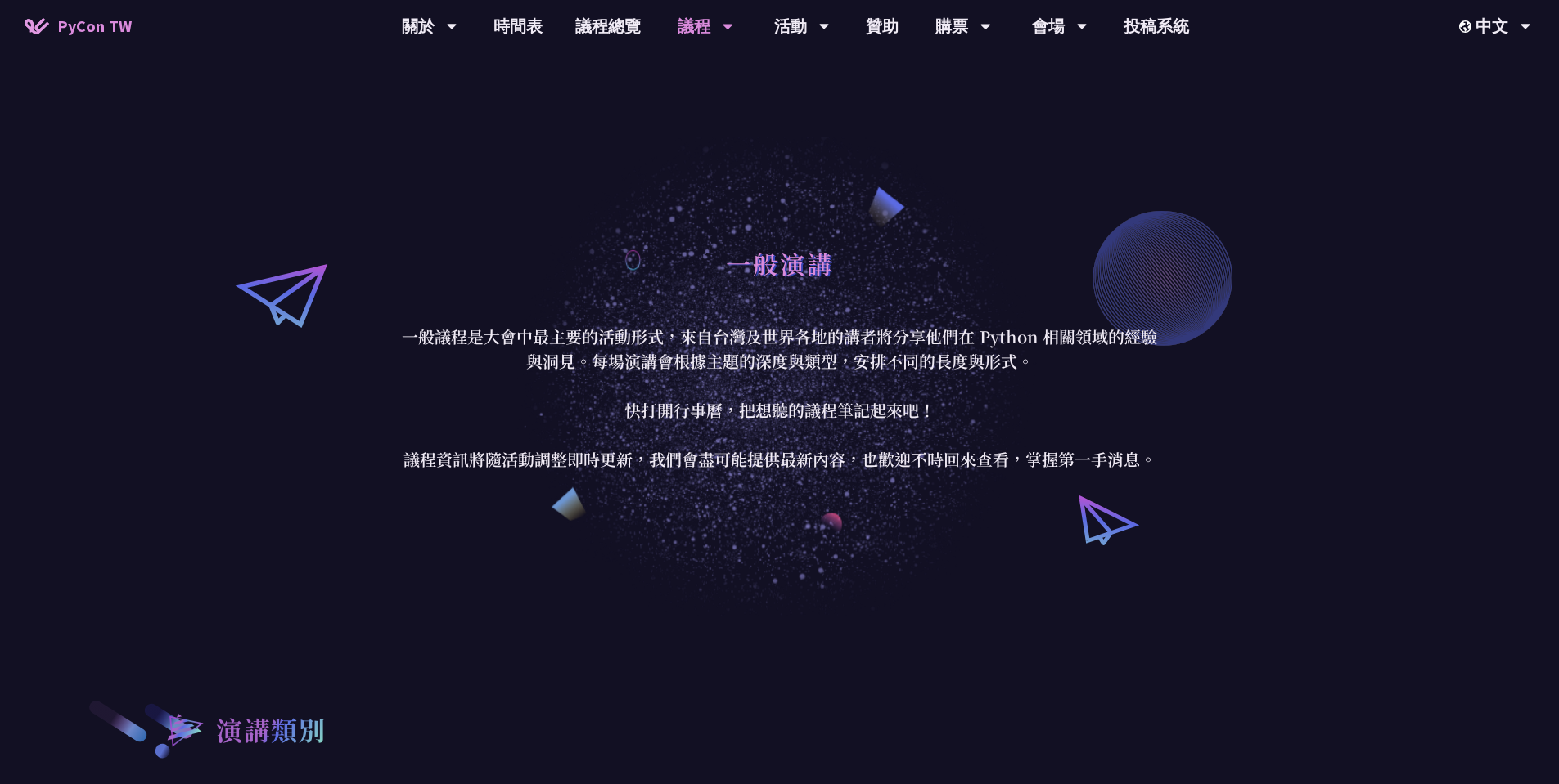
scroll to position [0, 0]
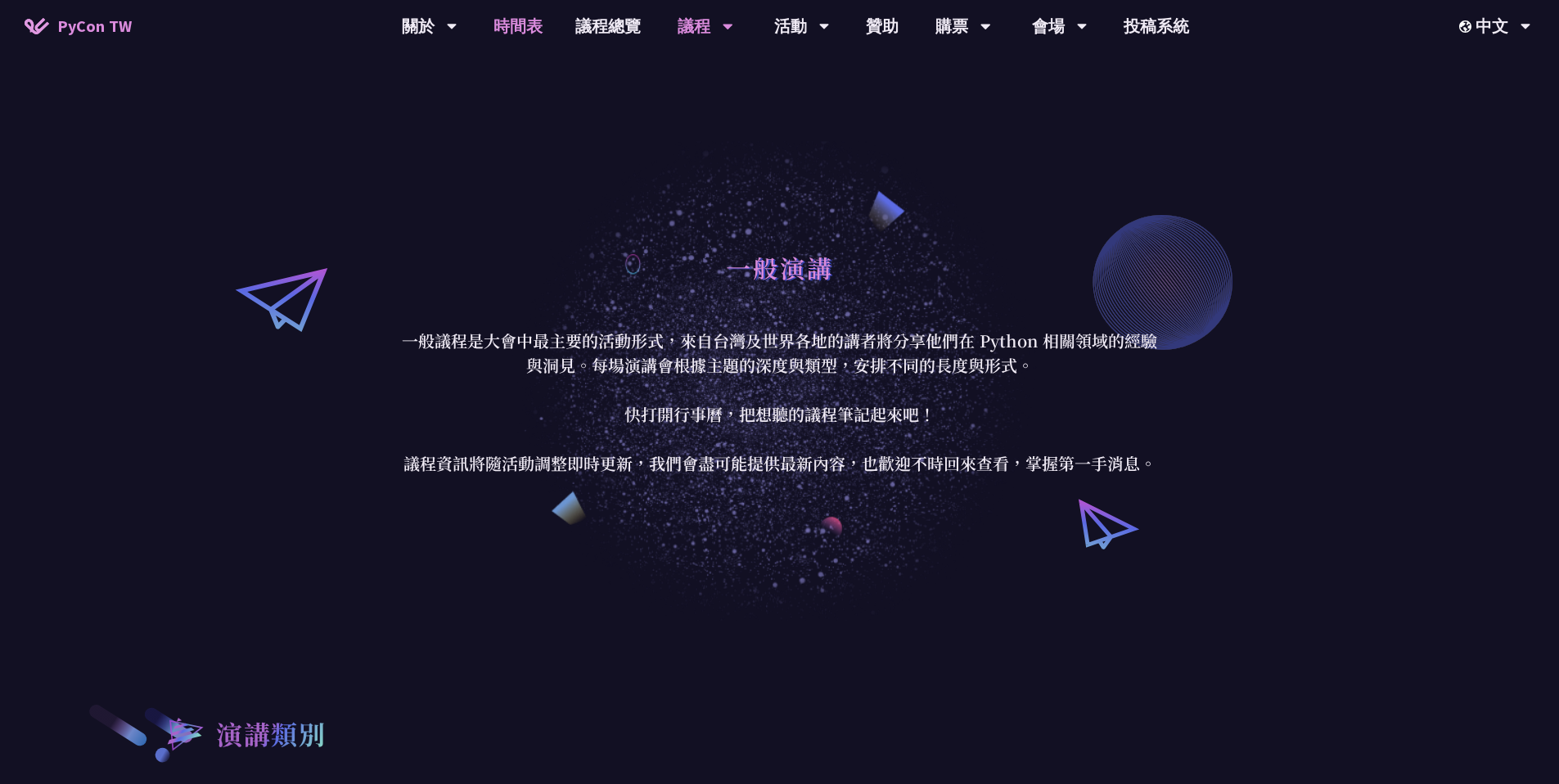
click at [520, 19] on link "時間表" at bounding box center [518, 26] width 82 height 53
click at [943, 80] on link "購票資訊" at bounding box center [963, 75] width 157 height 38
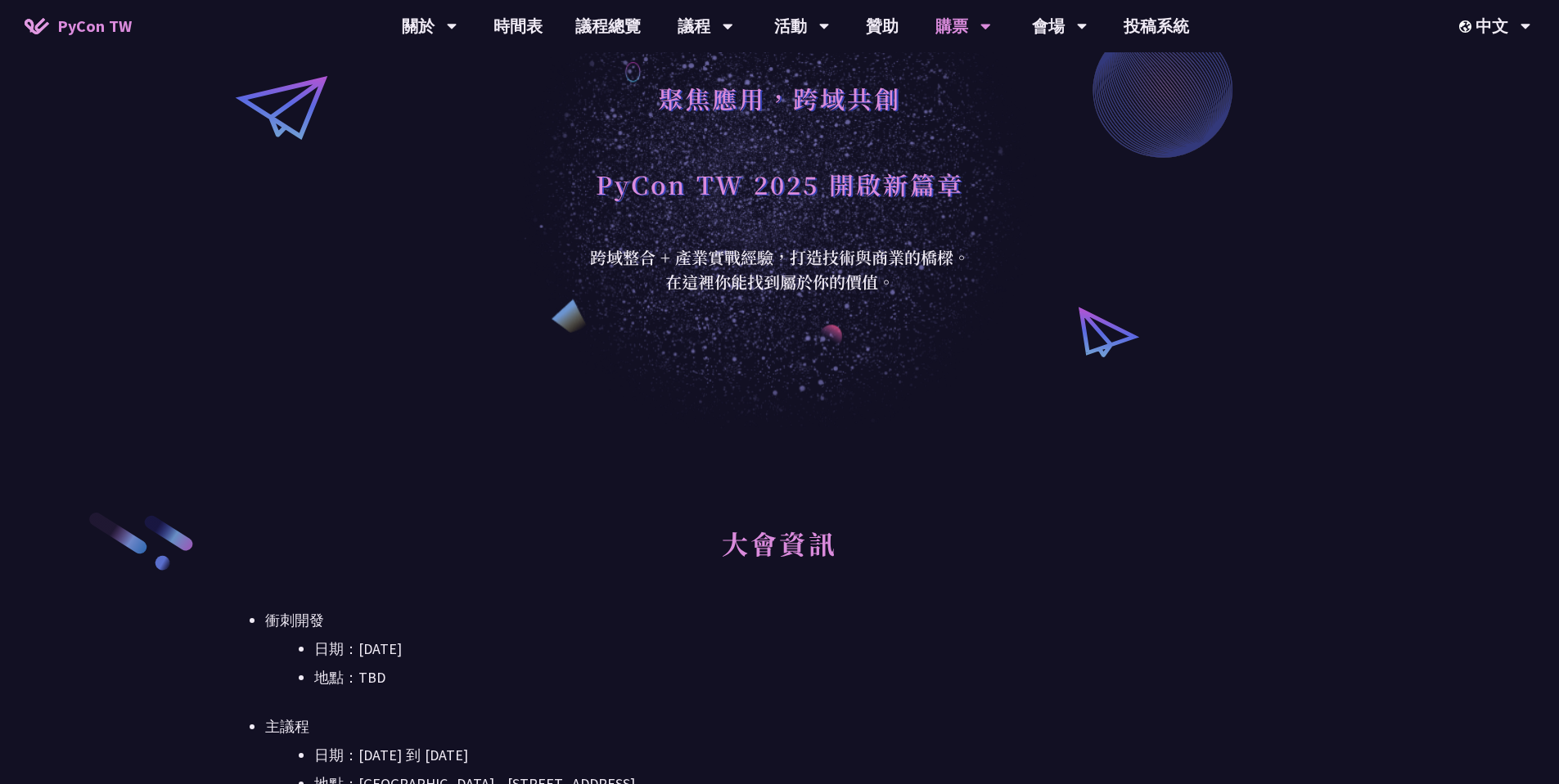
scroll to position [491, 0]
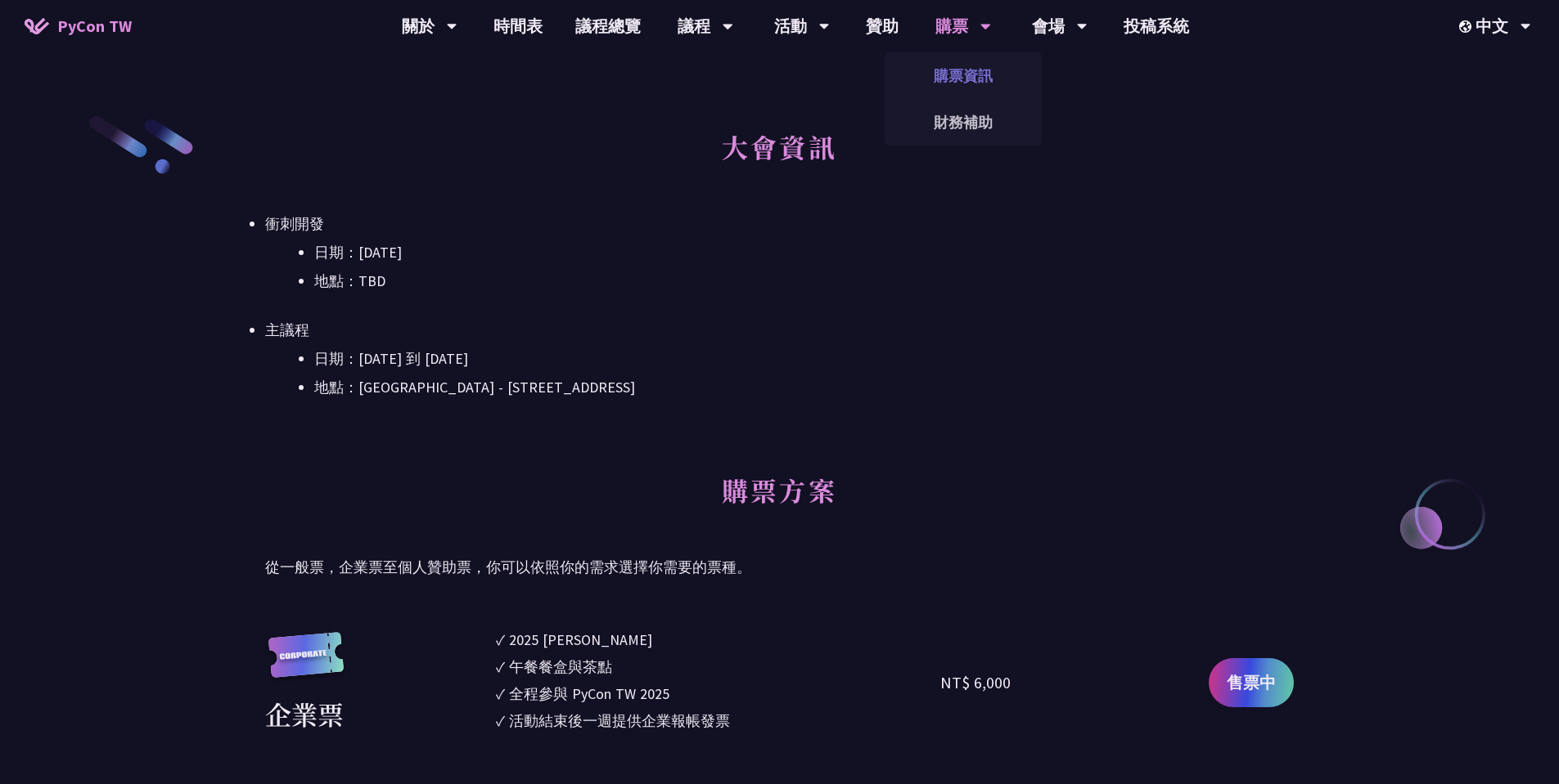
click at [968, 56] on link "購票資訊" at bounding box center [963, 75] width 157 height 38
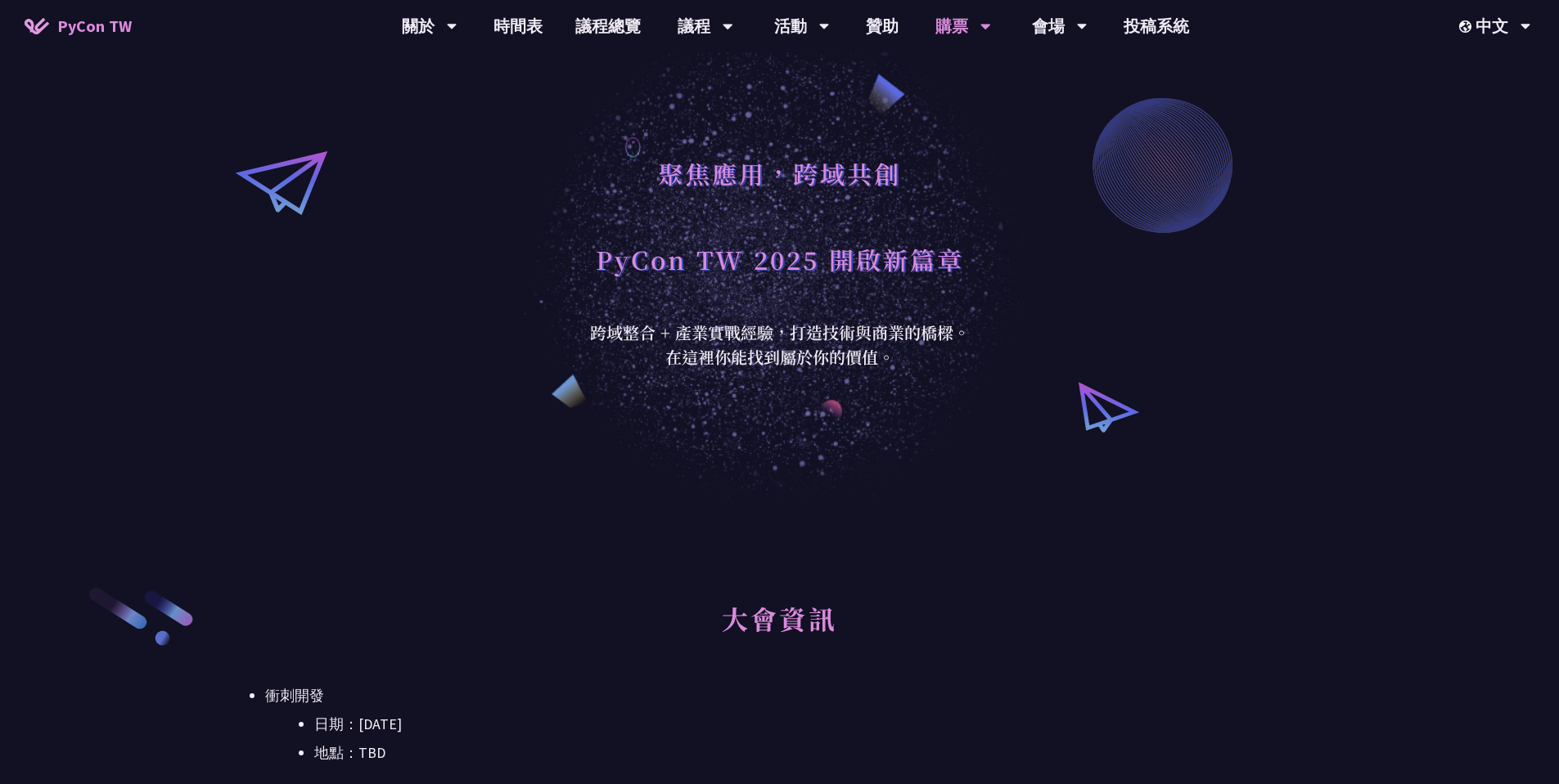
scroll to position [0, 0]
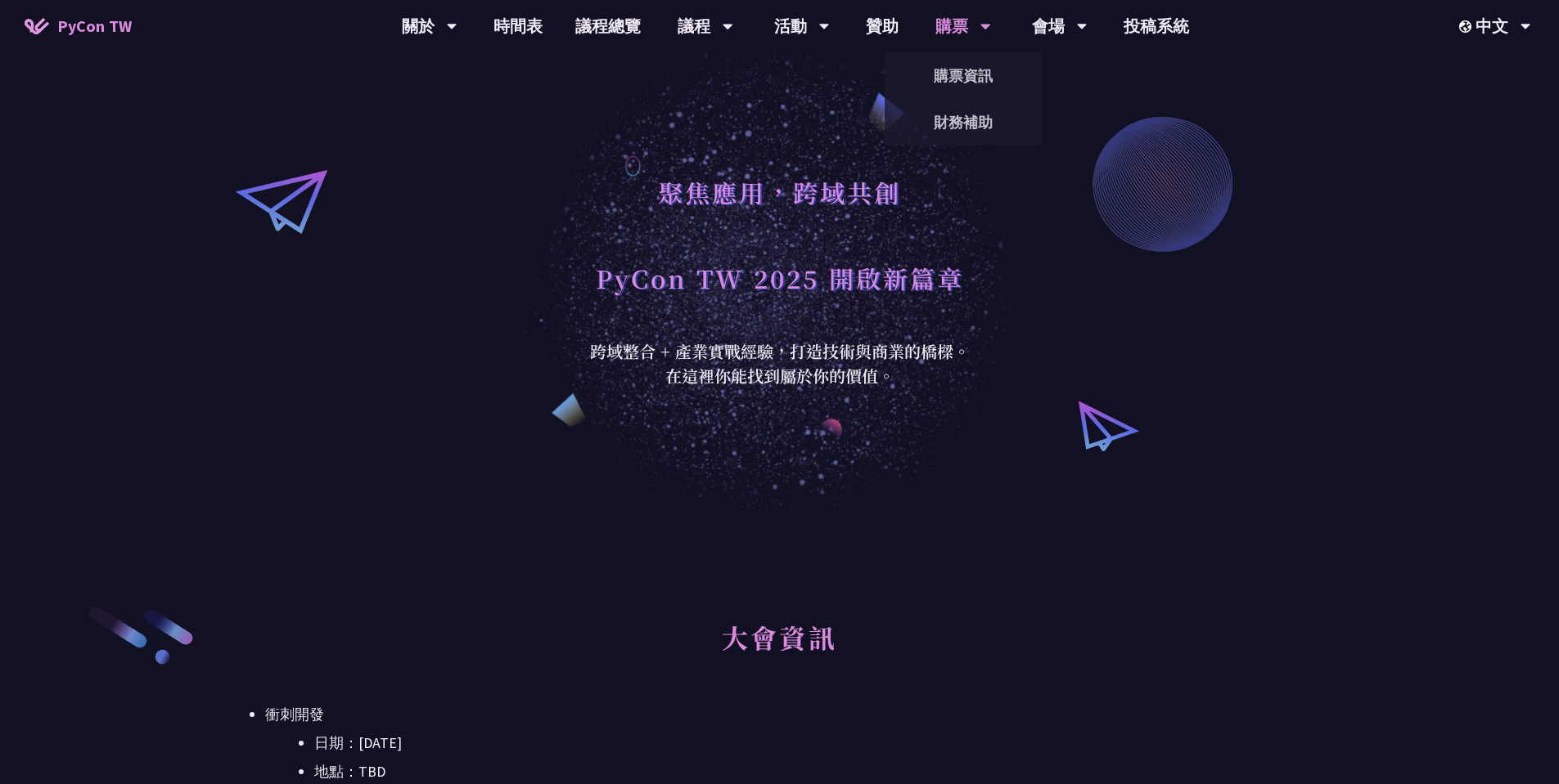
click at [958, 102] on div "財務補助" at bounding box center [963, 122] width 157 height 46
click at [964, 75] on link "購票資訊" at bounding box center [963, 75] width 157 height 38
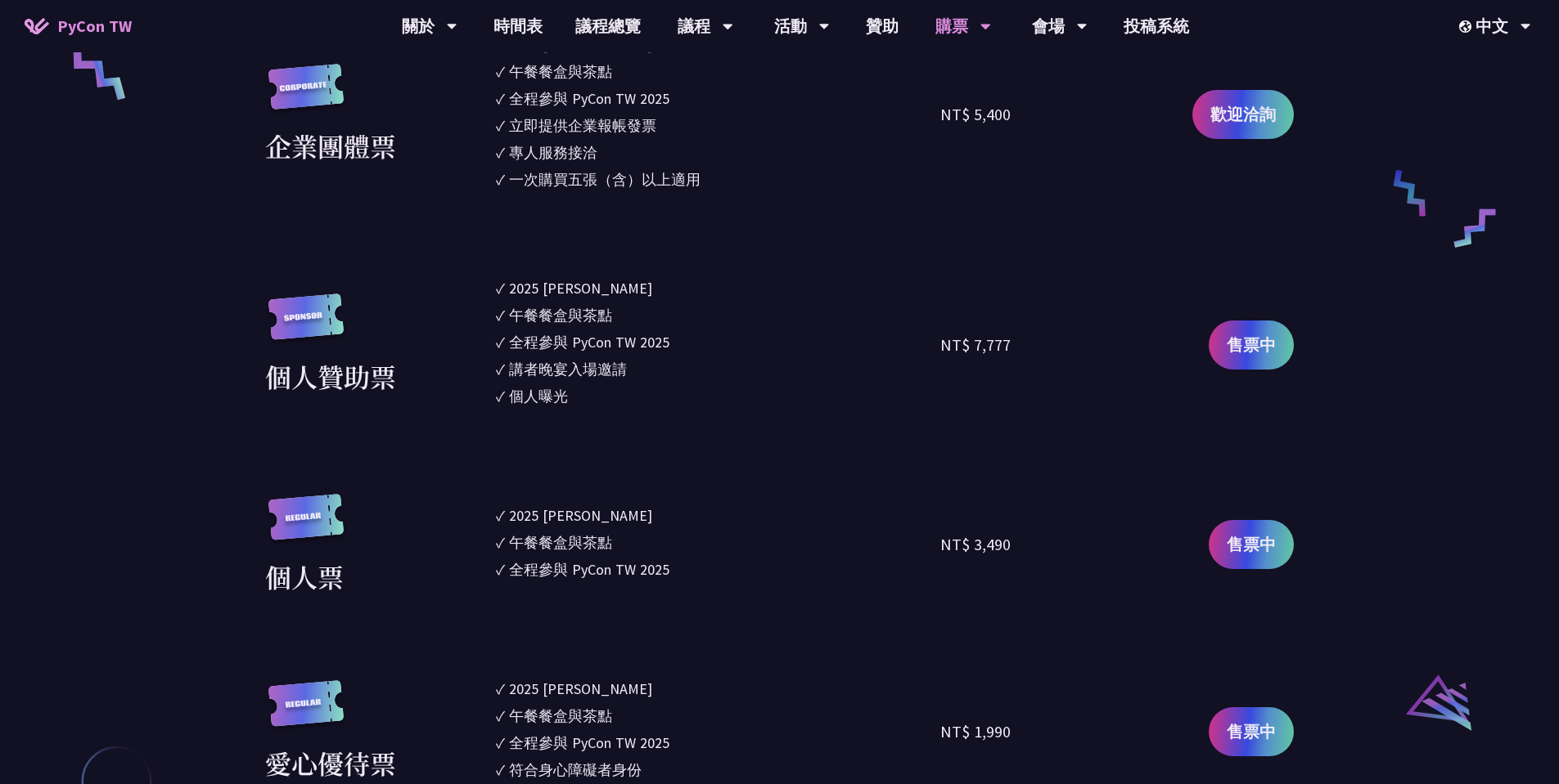
scroll to position [1178, 0]
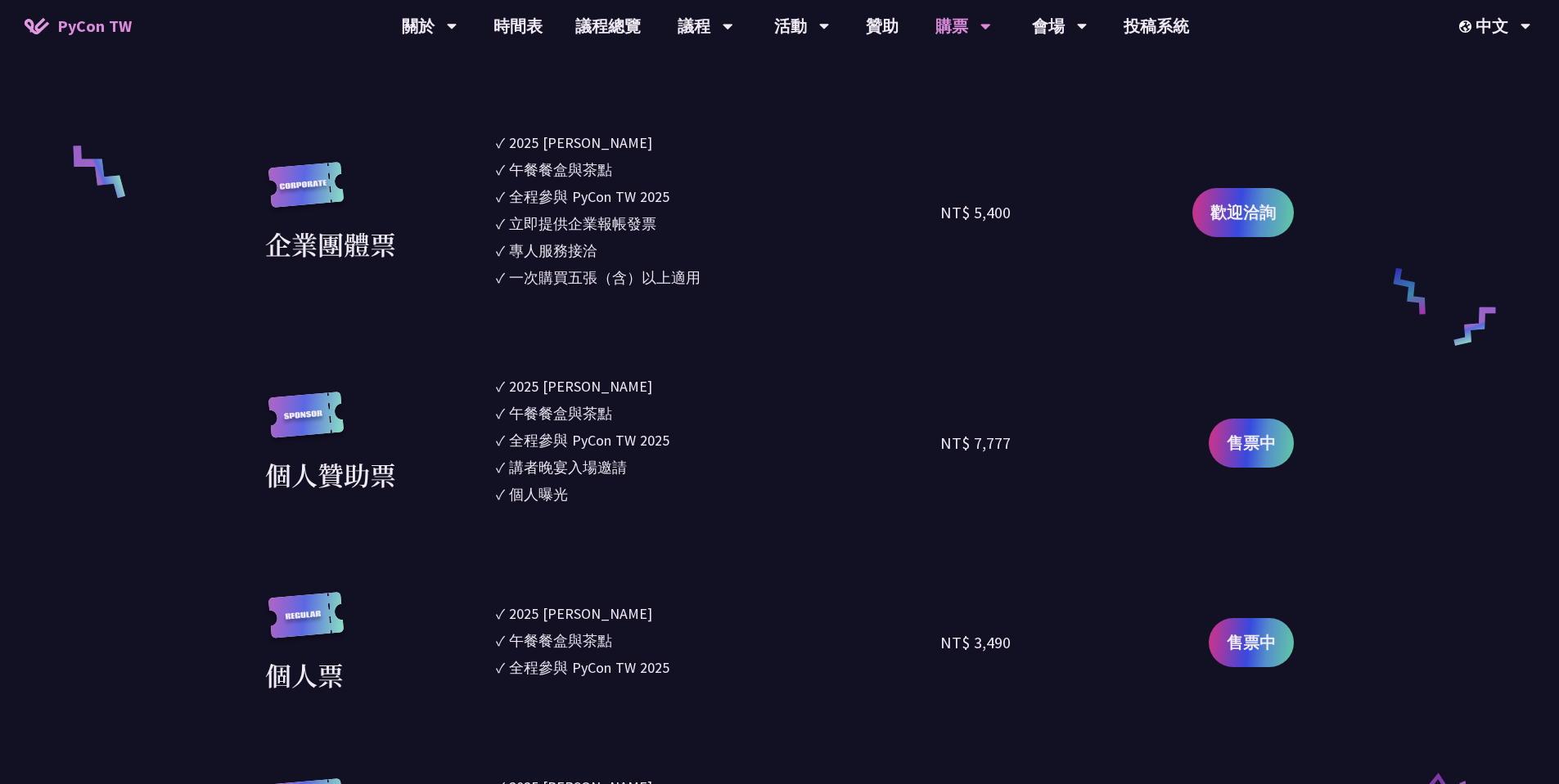
drag, startPoint x: 627, startPoint y: 212, endPoint x: 674, endPoint y: 354, distance: 149.6
click at [662, 308] on section "企業票 ✓ 2025 [PERSON_NAME]✓ 午餐餐盒與茶點 ✓ 全程參與 PyCon TW 2025 ✓ 活動結束後一週提供企業報帳發票 NT$ 6,…" at bounding box center [779, 505] width 1028 height 1125
click at [674, 354] on section "企業票 ✓ 2025 [PERSON_NAME]✓ 午餐餐盒與茶點 ✓ 全程參與 PyCon TW 2025 ✓ 活動結束後一週提供企業報帳發票 NT$ 6,…" at bounding box center [779, 505] width 1028 height 1125
drag, startPoint x: 738, startPoint y: 278, endPoint x: 738, endPoint y: 189, distance: 89.0
click at [738, 221] on ul "✓ 2025 [PERSON_NAME]✓ 午餐餐盒與茶點 ✓ 全程參與 PyCon TW 2025 ✓ 立即提供企業報帳發票 ✓ 專人服務接洽 ✓ 一次購買…" at bounding box center [718, 212] width 445 height 162
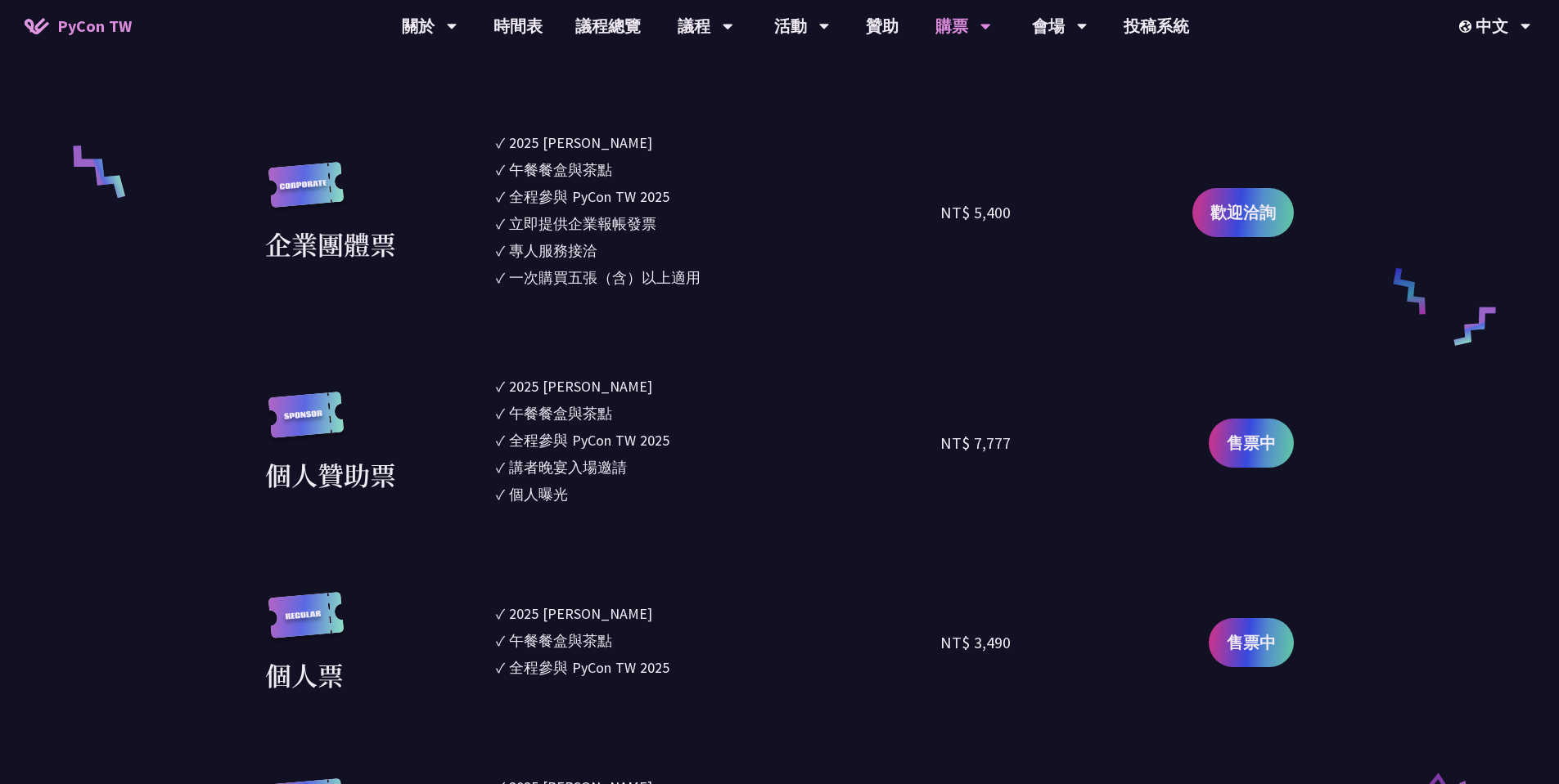
click at [738, 189] on li "✓ 全程參與 PyCon TW 2025" at bounding box center [718, 196] width 445 height 22
drag, startPoint x: 744, startPoint y: 151, endPoint x: 739, endPoint y: 310, distance: 159.1
click at [739, 307] on section "企業票 ✓ 2025 [PERSON_NAME]✓ 午餐餐盒與茶點 ✓ 全程參與 PyCon TW 2025 ✓ 活動結束後一週提供企業報帳發票 NT$ 6,…" at bounding box center [779, 505] width 1028 height 1125
click at [739, 310] on section "企業票 ✓ 2025 [PERSON_NAME]✓ 午餐餐盒與茶點 ✓ 全程參與 PyCon TW 2025 ✓ 活動結束後一週提供企業報帳發票 NT$ 6,…" at bounding box center [779, 505] width 1028 height 1125
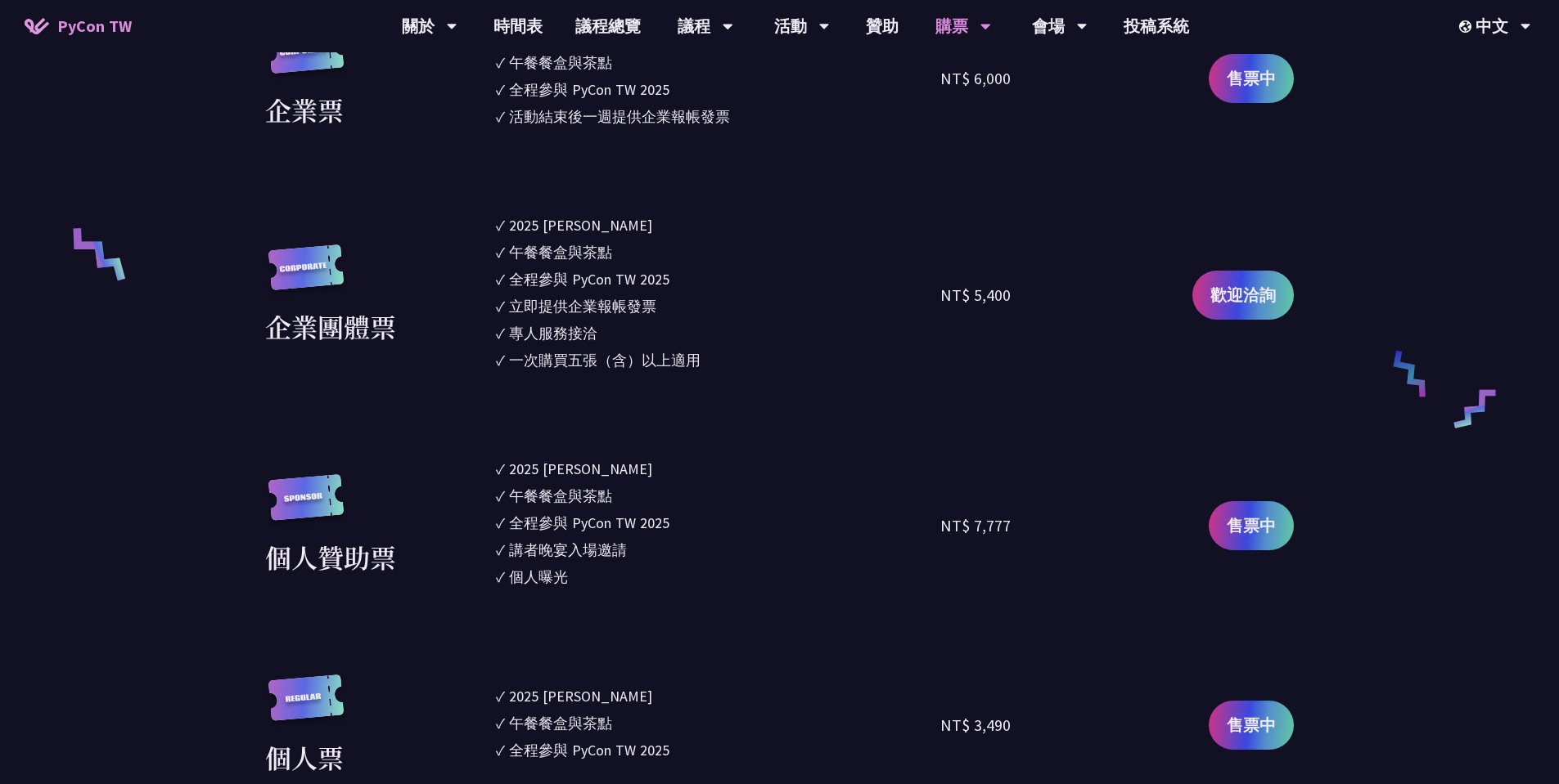
scroll to position [981, 0]
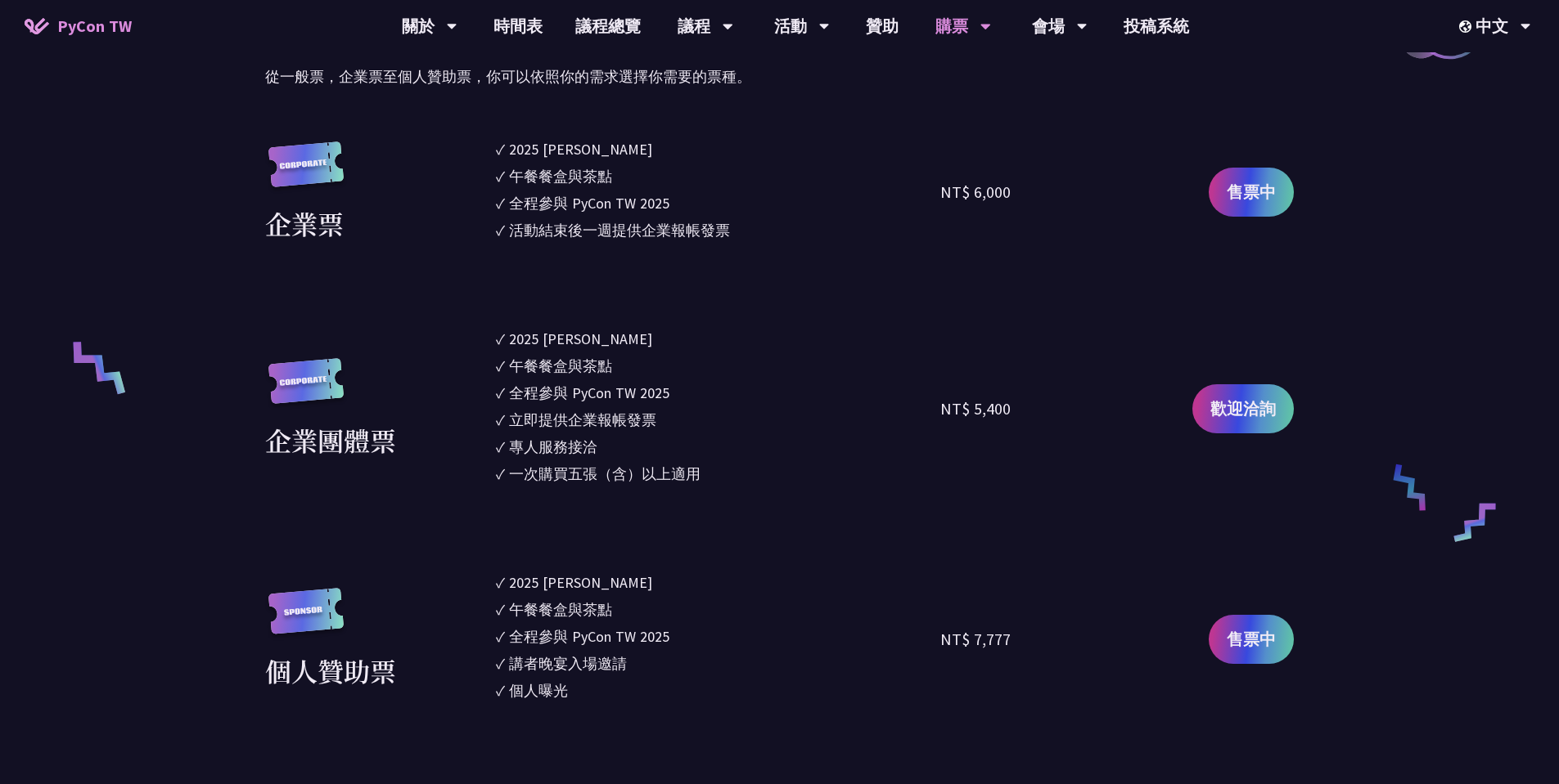
drag, startPoint x: 761, startPoint y: 468, endPoint x: 763, endPoint y: 483, distance: 15.1
click at [763, 478] on ul "✓ 2025 [PERSON_NAME]✓ 午餐餐盒與茶點 ✓ 全程參與 PyCon TW 2025 ✓ 立即提供企業報帳發票 ✓ 專人服務接洽 ✓ 一次購買…" at bounding box center [718, 408] width 445 height 162
click at [763, 501] on section "企業票 ✓ 2025 [PERSON_NAME]✓ 午餐餐盒與茶點 ✓ 全程參與 PyCon TW 2025 ✓ 活動結束後一週提供企業報帳發票 NT$ 6,…" at bounding box center [779, 701] width 1028 height 1125
drag, startPoint x: 753, startPoint y: 497, endPoint x: 727, endPoint y: 437, distance: 65.4
click at [728, 446] on section "企業票 ✓ 2025 [PERSON_NAME]✓ 午餐餐盒與茶點 ✓ 全程參與 PyCon TW 2025 ✓ 活動結束後一週提供企業報帳發票 NT$ 6,…" at bounding box center [779, 701] width 1028 height 1125
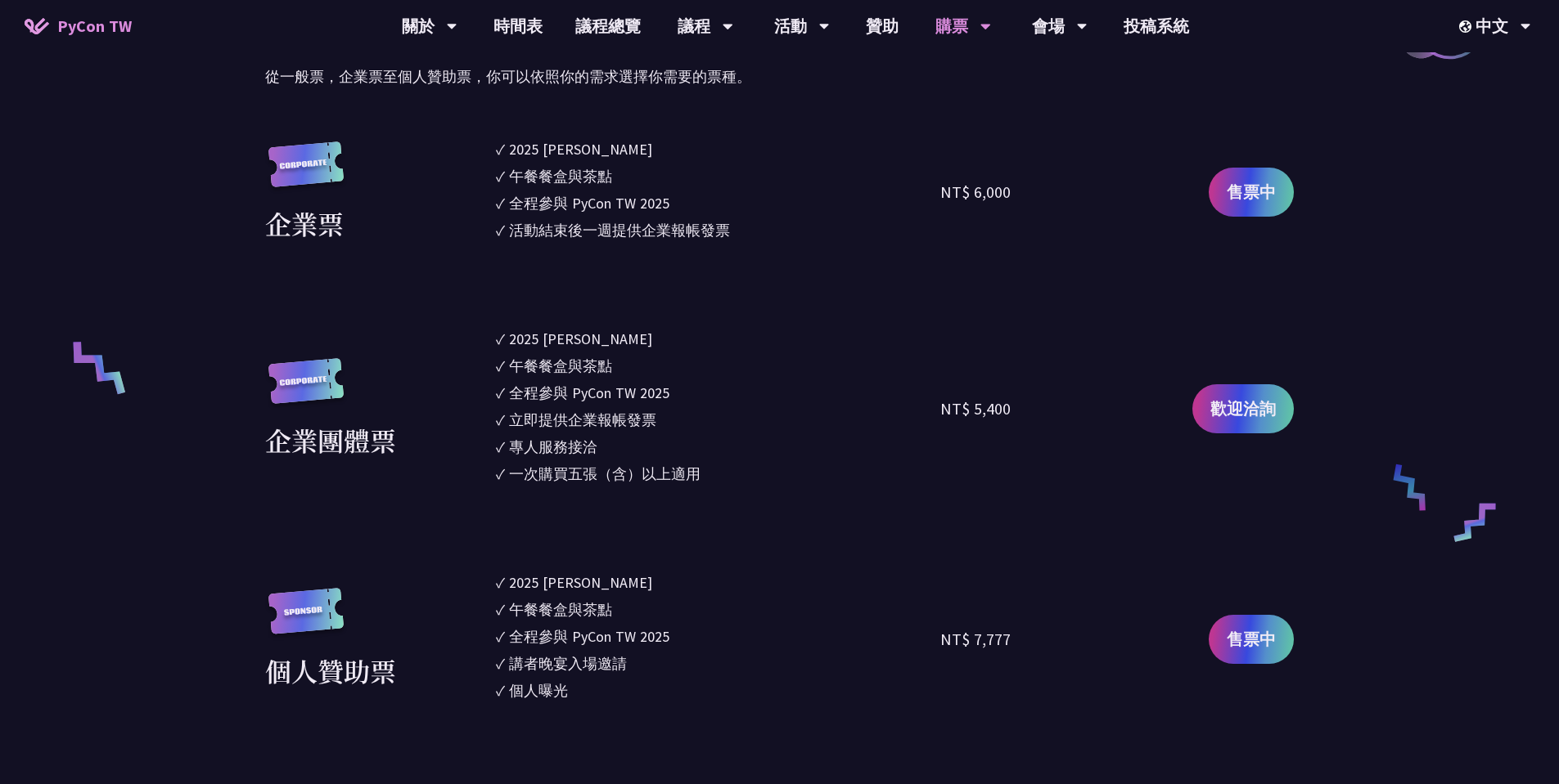
click at [730, 404] on ul "✓ 2025 [PERSON_NAME]✓ 午餐餐盒與茶點 ✓ 全程參與 PyCon TW 2025 ✓ 立即提供企業報帳發票 ✓ 專人服務接洽 ✓ 一次購買…" at bounding box center [718, 408] width 445 height 162
drag, startPoint x: 728, startPoint y: 371, endPoint x: 725, endPoint y: 484, distance: 113.0
click at [725, 484] on ul "✓ 2025 [PERSON_NAME]✓ 午餐餐盒與茶點 ✓ 全程參與 PyCon TW 2025 ✓ 立即提供企業報帳發票 ✓ 專人服務接洽 ✓ 一次購買…" at bounding box center [718, 408] width 445 height 162
click at [725, 484] on li "✓ 一次購買五張（含）以上適用" at bounding box center [718, 473] width 445 height 22
drag, startPoint x: 672, startPoint y: 558, endPoint x: 675, endPoint y: 440, distance: 118.0
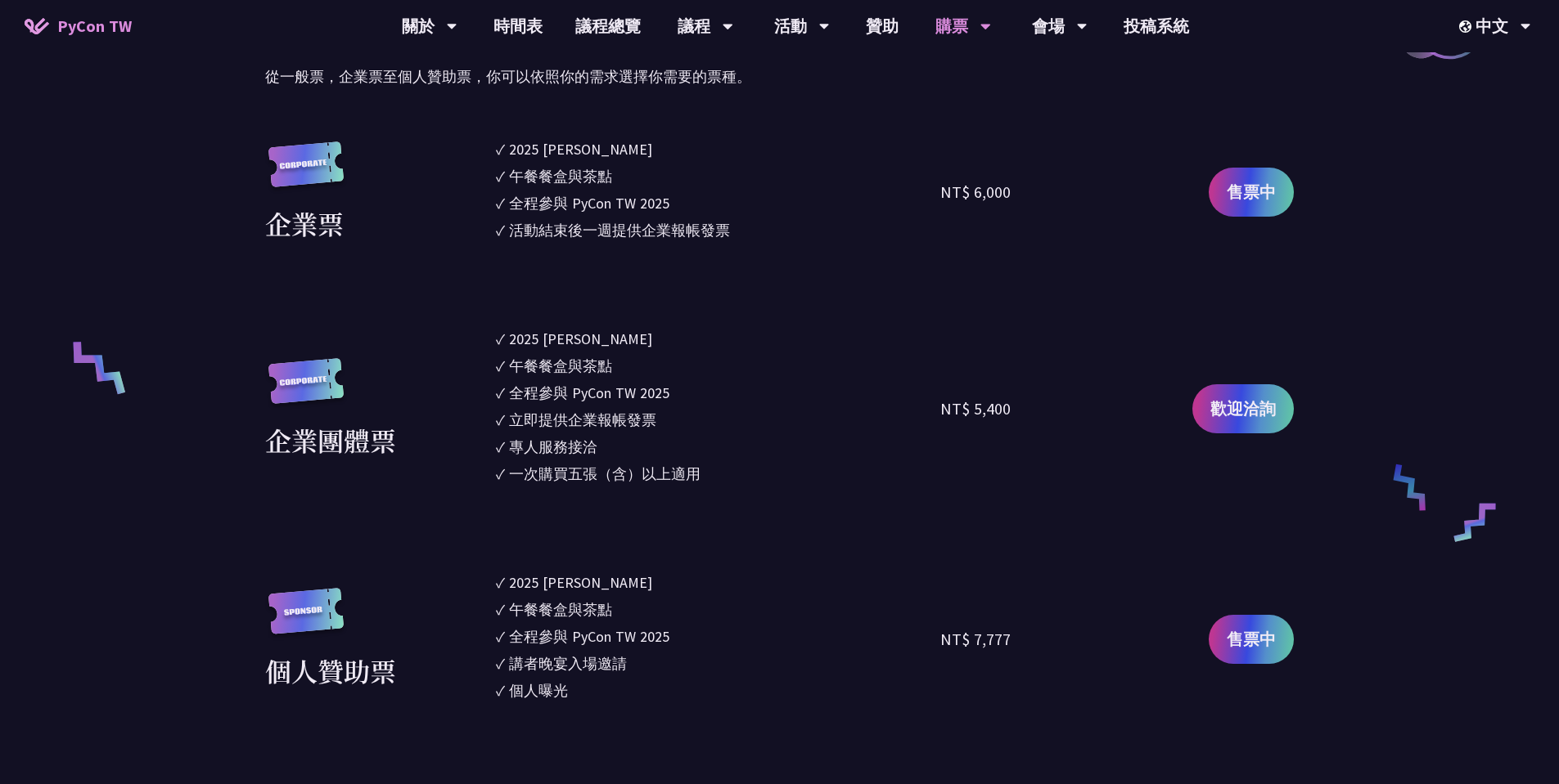
click at [675, 471] on section "企業票 ✓ 2025 [PERSON_NAME]✓ 午餐餐盒與茶點 ✓ 全程參與 PyCon TW 2025 ✓ 活動結束後一週提供企業報帳發票 NT$ 6,…" at bounding box center [779, 701] width 1028 height 1125
click at [675, 429] on li "✓ 立即提供企業報帳發票" at bounding box center [718, 420] width 445 height 22
drag, startPoint x: 707, startPoint y: 354, endPoint x: 720, endPoint y: 511, distance: 157.5
click at [720, 494] on section "企業票 ✓ 2025 [PERSON_NAME]✓ 午餐餐盒與茶點 ✓ 全程參與 PyCon TW 2025 ✓ 活動結束後一週提供企業報帳發票 NT$ 6,…" at bounding box center [779, 701] width 1028 height 1125
click at [720, 512] on section "企業票 ✓ 2025 [PERSON_NAME]✓ 午餐餐盒與茶點 ✓ 全程參與 PyCon TW 2025 ✓ 活動結束後一週提供企業報帳發票 NT$ 6,…" at bounding box center [779, 701] width 1028 height 1125
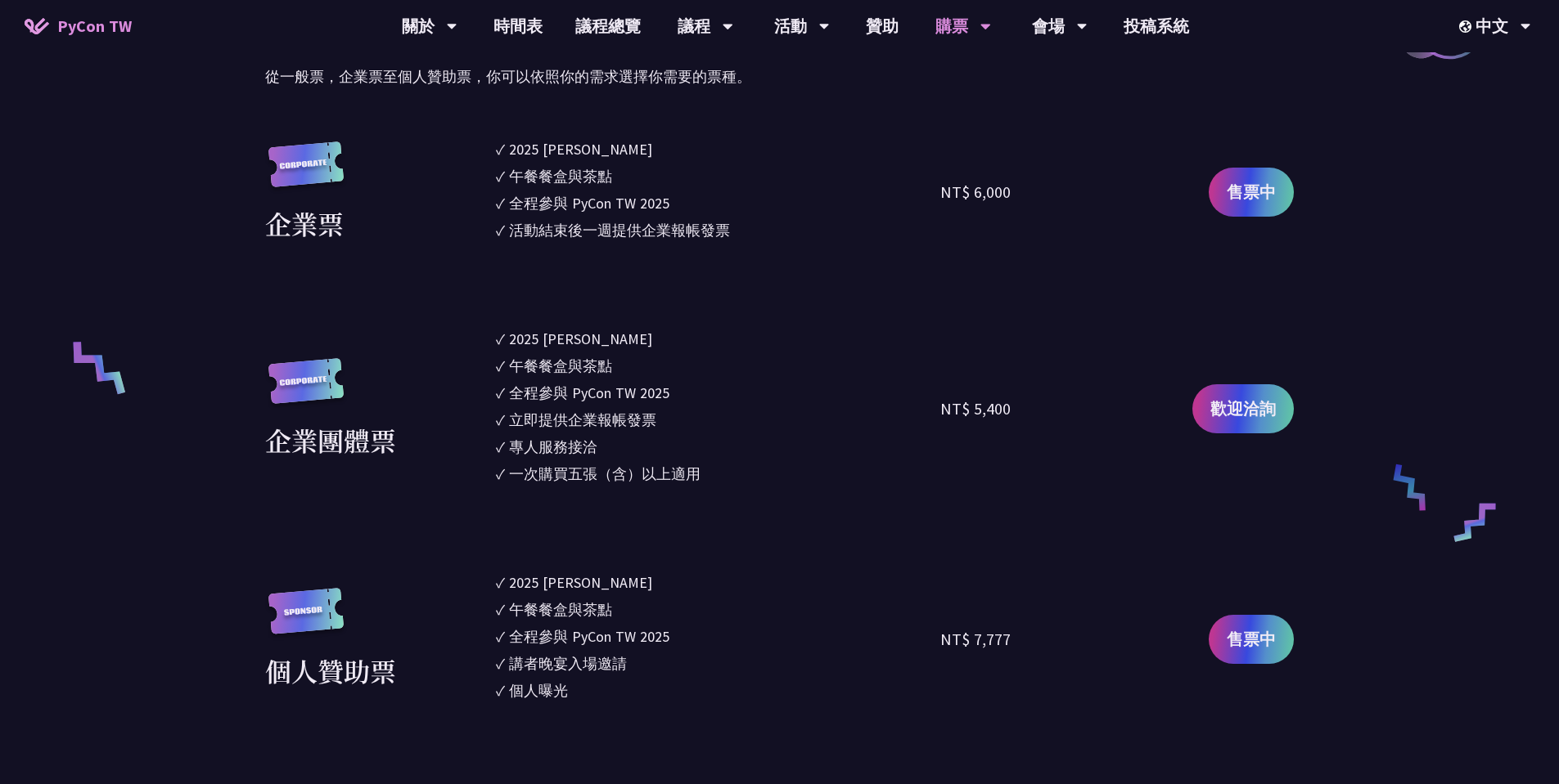
drag, startPoint x: 709, startPoint y: 542, endPoint x: 754, endPoint y: 381, distance: 167.2
click at [744, 405] on section "企業票 ✓ 2025 [PERSON_NAME]✓ 午餐餐盒與茶點 ✓ 全程參與 PyCon TW 2025 ✓ 活動結束後一週提供企業報帳發票 NT$ 6,…" at bounding box center [779, 701] width 1028 height 1125
click at [761, 359] on li "✓ 午餐餐盒與茶點" at bounding box center [718, 365] width 445 height 22
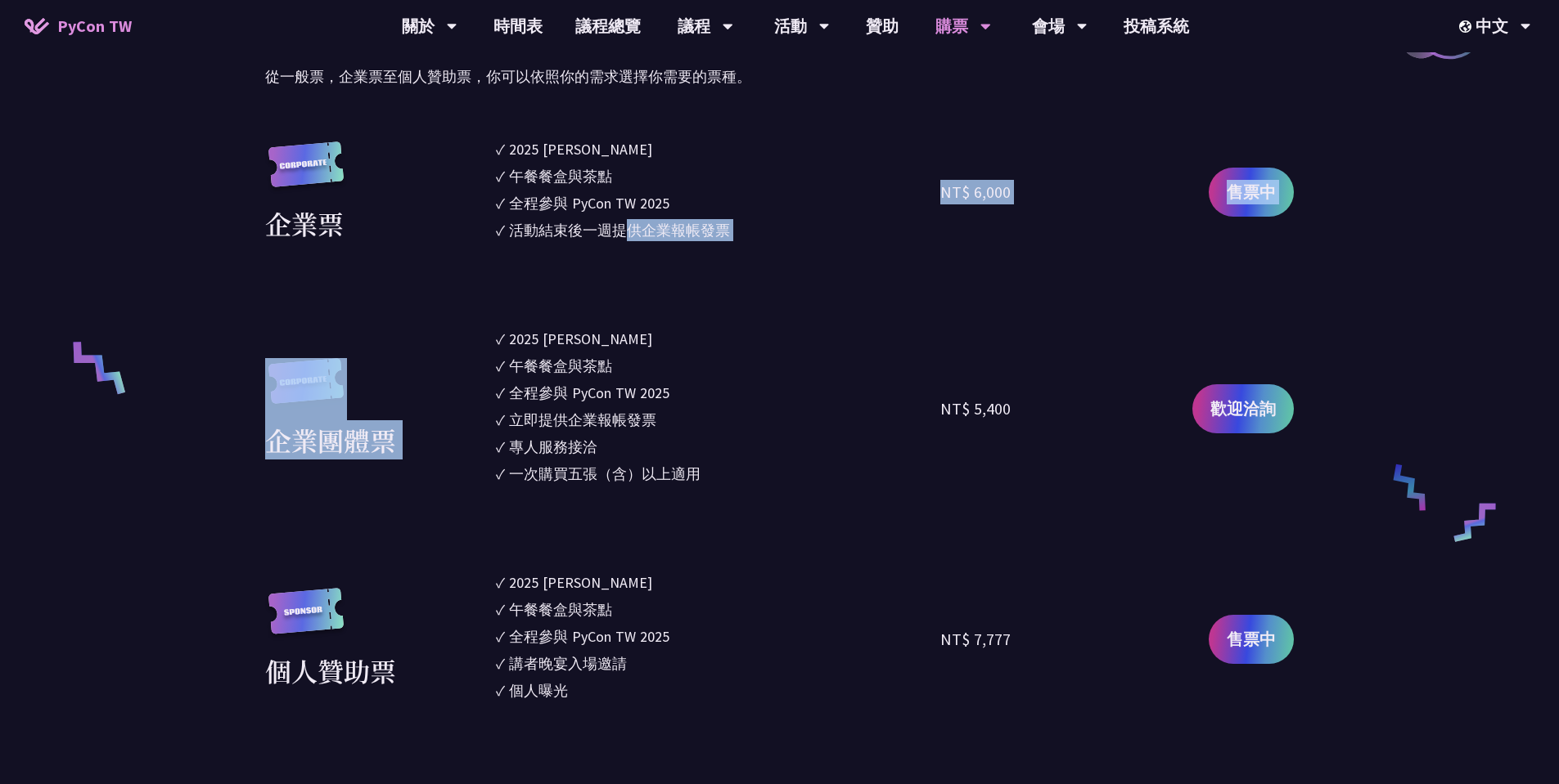
drag, startPoint x: 635, startPoint y: 281, endPoint x: 635, endPoint y: 321, distance: 40.0
click at [635, 321] on section "企業票 ✓ 2025 [PERSON_NAME]✓ 午餐餐盒與茶點 ✓ 全程參與 PyCon TW 2025 ✓ 活動結束後一週提供企業報帳發票 NT$ 6,…" at bounding box center [779, 701] width 1028 height 1125
drag, startPoint x: 684, startPoint y: 254, endPoint x: 717, endPoint y: 101, distance: 156.5
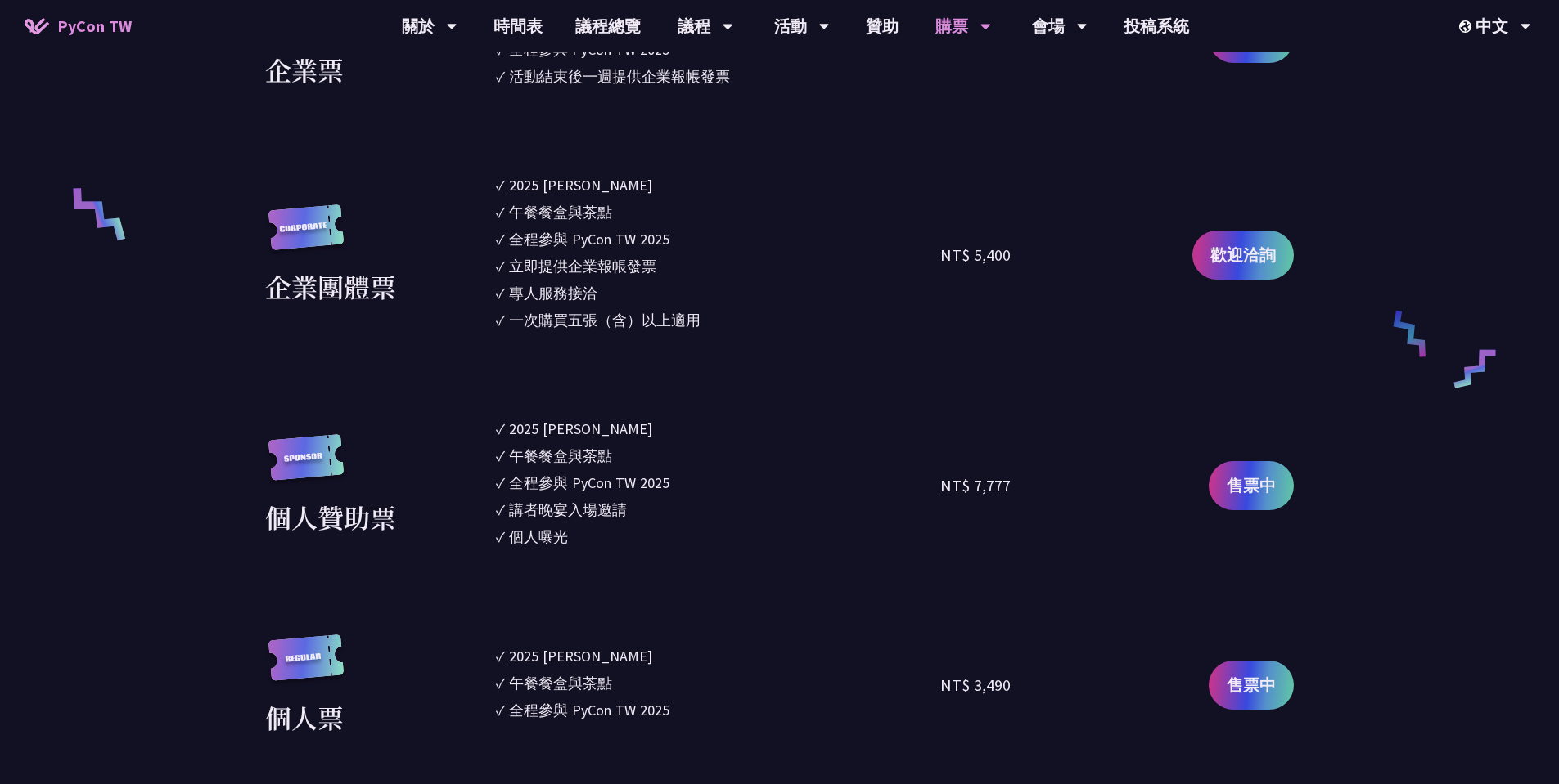
scroll to position [883, 0]
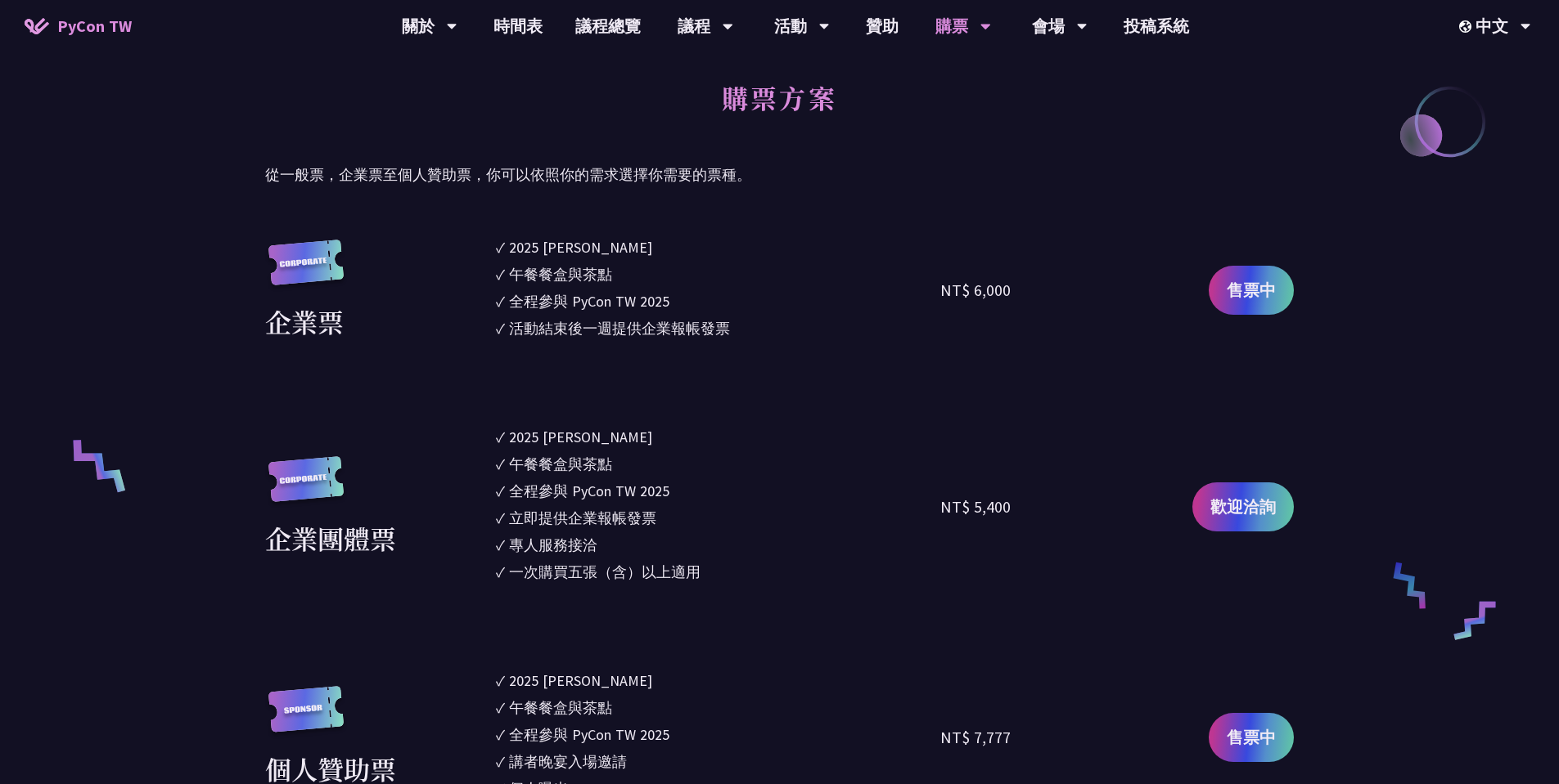
click at [661, 273] on ul "✓ 2025 [PERSON_NAME]✓ 午餐餐盒與茶點 ✓ 全程參與 PyCon TW 2025 ✓ 活動結束後一週提供企業報帳發票" at bounding box center [718, 290] width 445 height 108
click at [656, 269] on li "✓ 午餐餐盒與茶點" at bounding box center [718, 274] width 445 height 22
drag, startPoint x: 535, startPoint y: 259, endPoint x: 527, endPoint y: 191, distance: 68.5
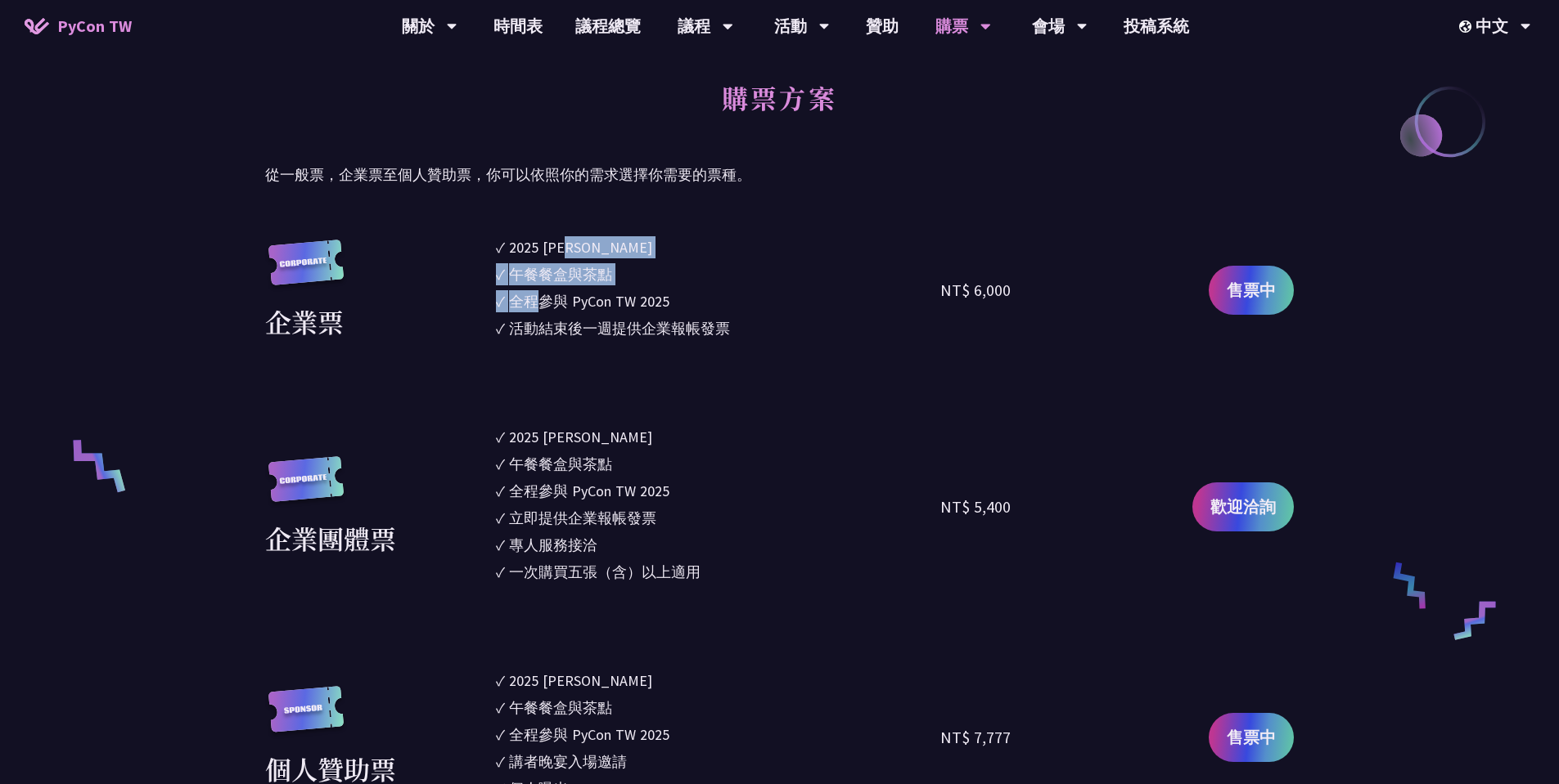
drag, startPoint x: 529, startPoint y: 235, endPoint x: 554, endPoint y: 329, distance: 97.3
click at [554, 329] on div "活動結束後一週提供企業報帳發票" at bounding box center [619, 328] width 221 height 22
drag, startPoint x: 569, startPoint y: 267, endPoint x: 574, endPoint y: 256, distance: 12.1
click at [571, 259] on section "企業票 ✓ 2025 [PERSON_NAME]✓ 午餐餐盒與茶點 ✓ 全程參與 PyCon TW 2025 ✓ 活動結束後一週提供企業報帳發票 NT$ 6,…" at bounding box center [779, 799] width 1028 height 1125
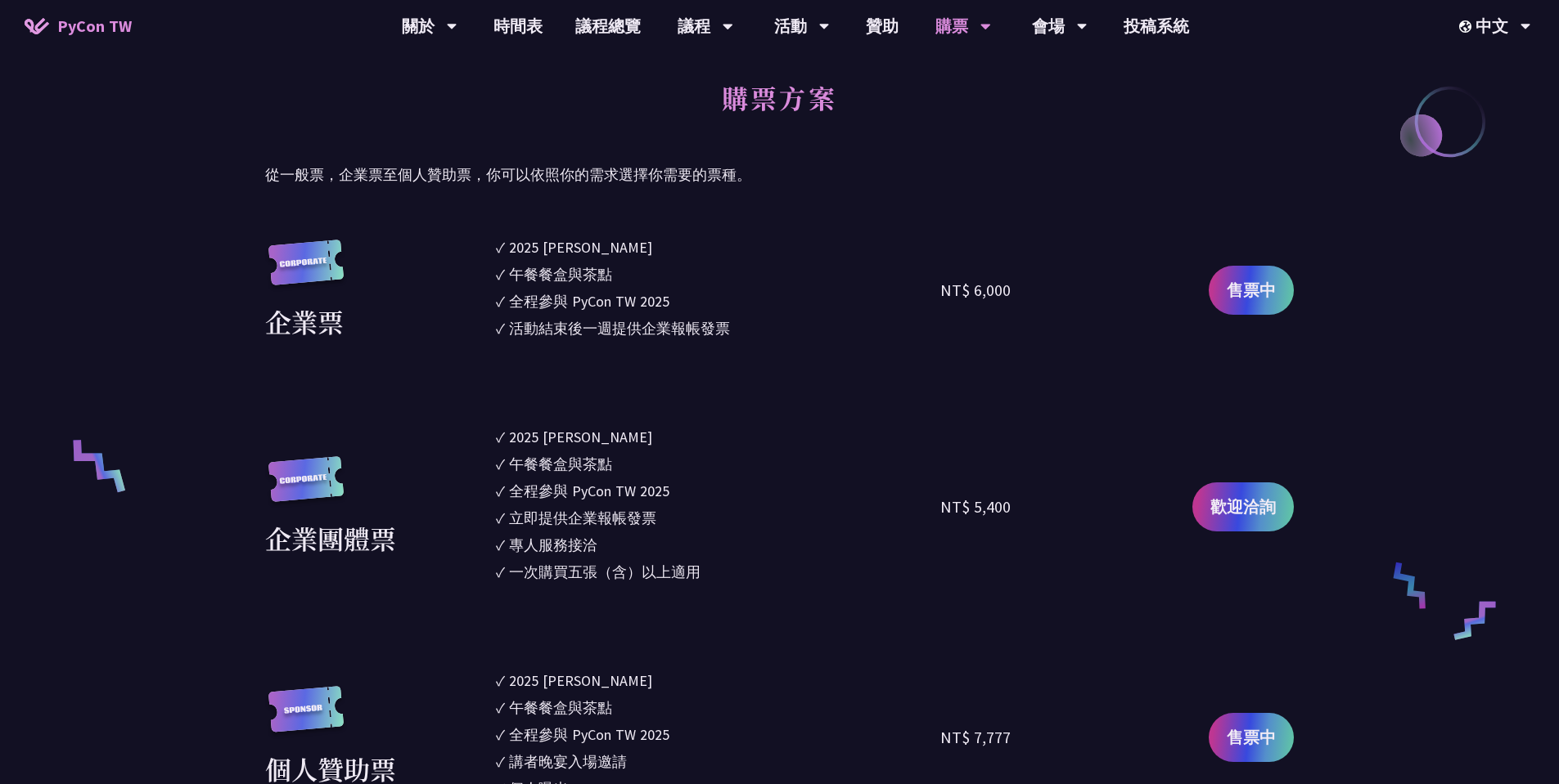
click at [575, 254] on div "2025 [PERSON_NAME]" at bounding box center [581, 247] width 143 height 22
drag, startPoint x: 547, startPoint y: 233, endPoint x: 507, endPoint y: 374, distance: 146.6
click at [507, 374] on section "企業票 ✓ 2025 [PERSON_NAME]✓ 午餐餐盒與茶點 ✓ 全程參與 PyCon TW 2025 ✓ 活動結束後一週提供企業報帳發票 NT$ 6,…" at bounding box center [779, 799] width 1028 height 1125
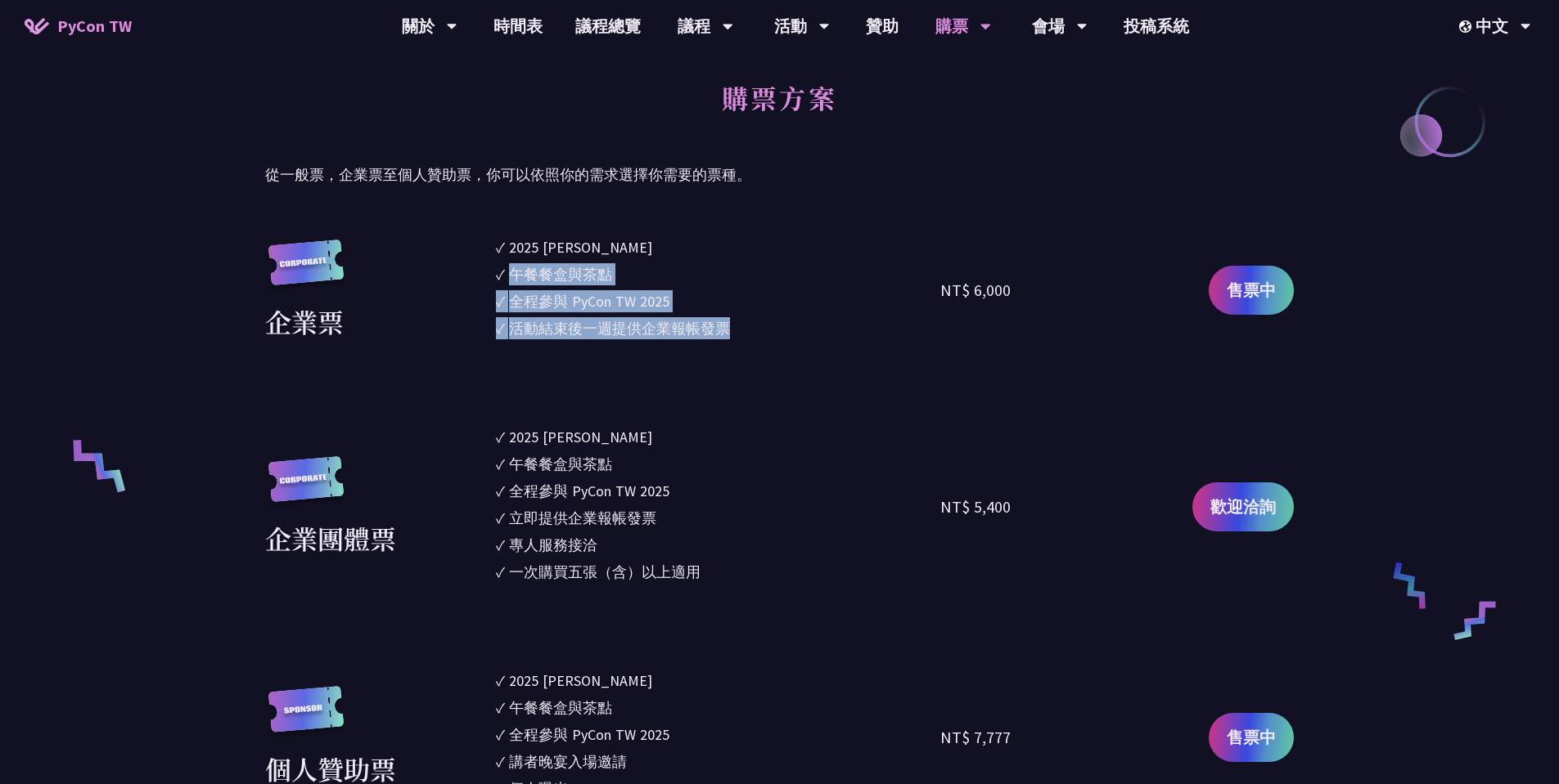
drag, startPoint x: 504, startPoint y: 374, endPoint x: 517, endPoint y: 260, distance: 114.7
click at [517, 269] on section "企業票 ✓ 2025 [PERSON_NAME]✓ 午餐餐盒與茶點 ✓ 全程參與 PyCon TW 2025 ✓ 活動結束後一週提供企業報帳發票 NT$ 6,…" at bounding box center [779, 799] width 1028 height 1125
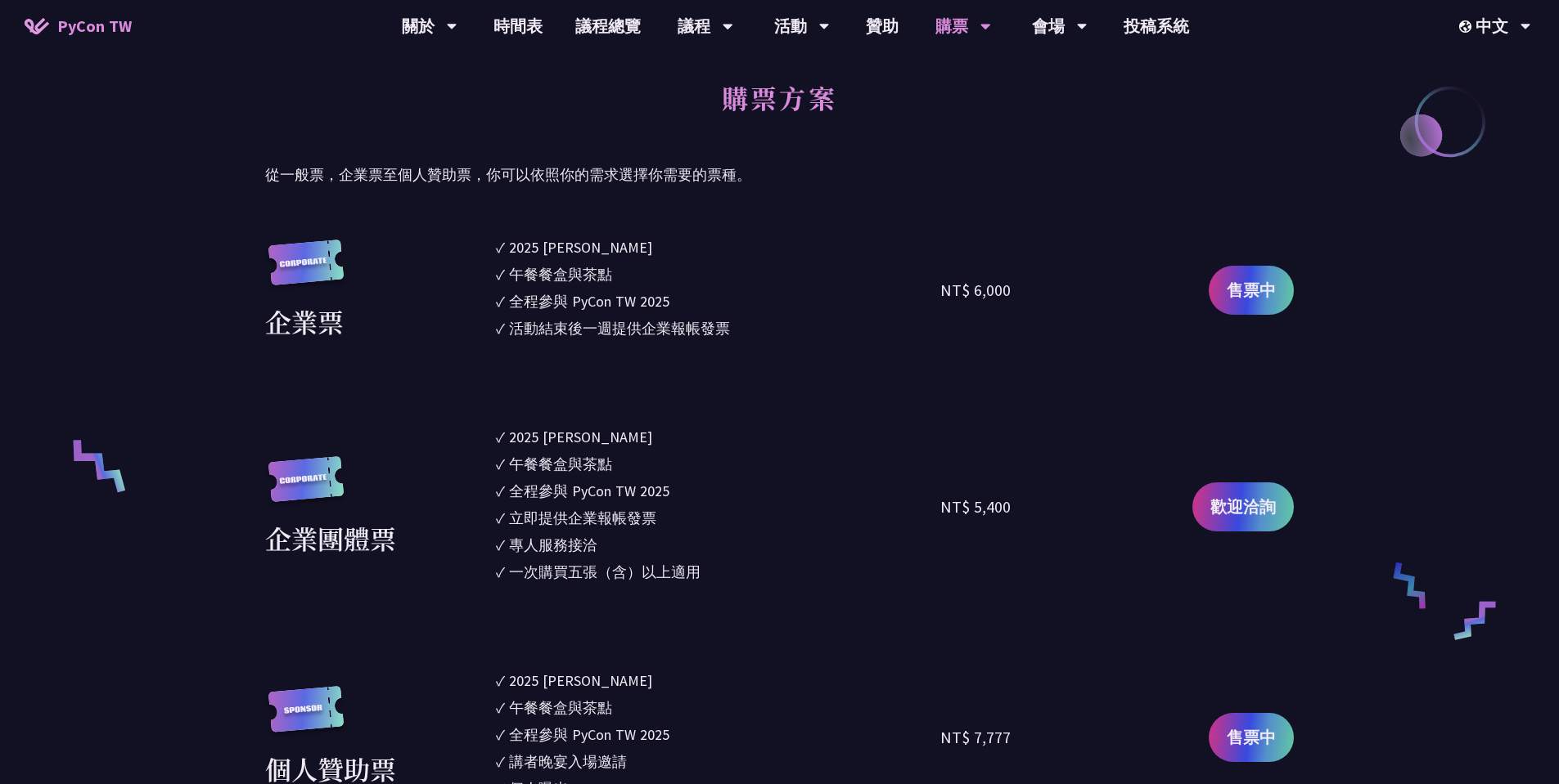
click at [517, 254] on div "2025 [PERSON_NAME]" at bounding box center [581, 247] width 143 height 22
drag, startPoint x: 528, startPoint y: 238, endPoint x: 520, endPoint y: 348, distance: 110.3
click at [520, 344] on ul "✓ 2025 [PERSON_NAME]✓ 午餐餐盒與茶點 ✓ 全程參與 PyCon TW 2025 ✓ 活動結束後一週提供企業報帳發票" at bounding box center [718, 290] width 445 height 108
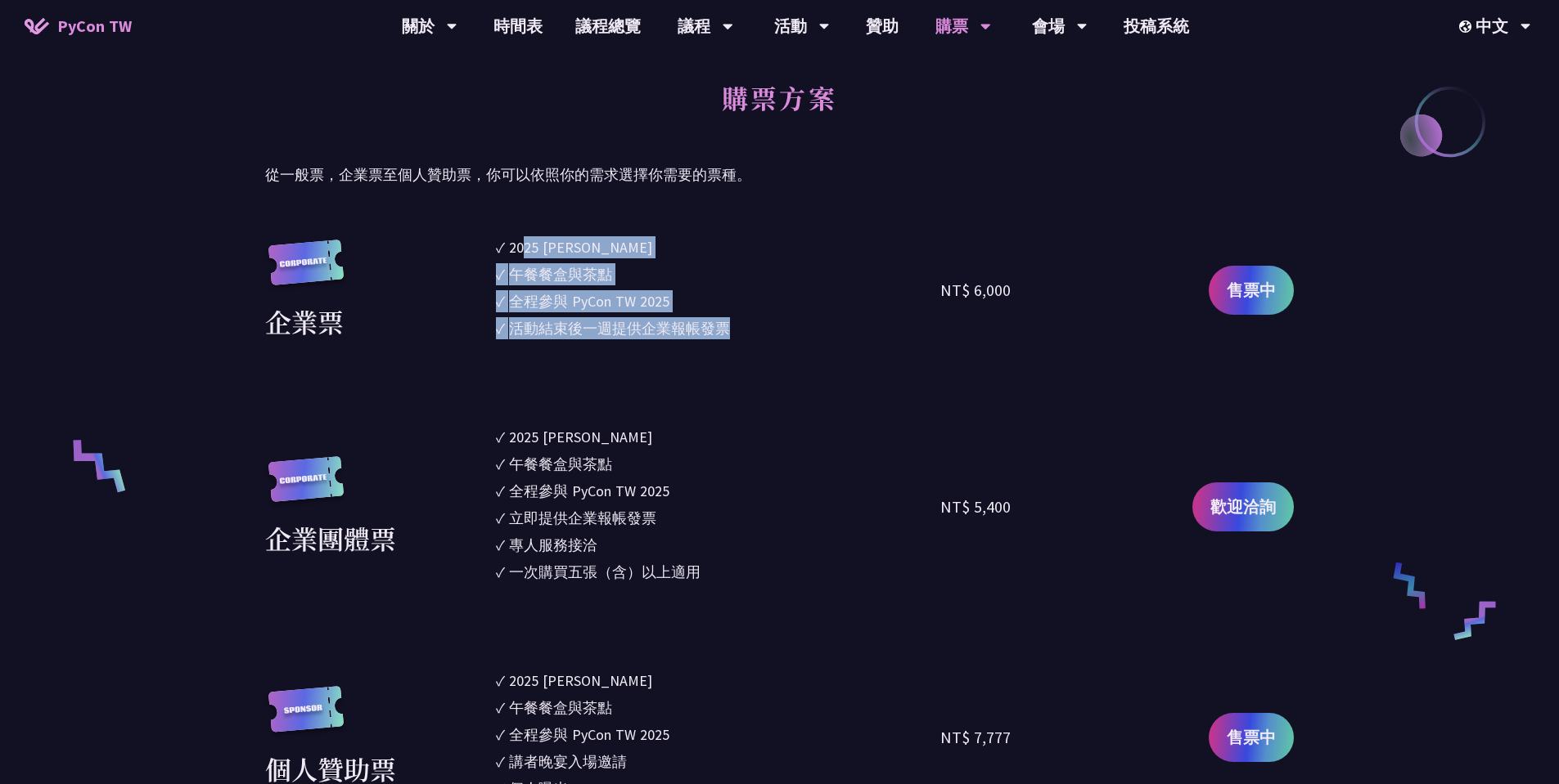
click at [520, 348] on section "企業票 ✓ 2025 [PERSON_NAME]✓ 午餐餐盒與茶點 ✓ 全程參與 PyCon TW 2025 ✓ 活動結束後一週提供企業報帳發票 NT$ 6,…" at bounding box center [779, 799] width 1028 height 1125
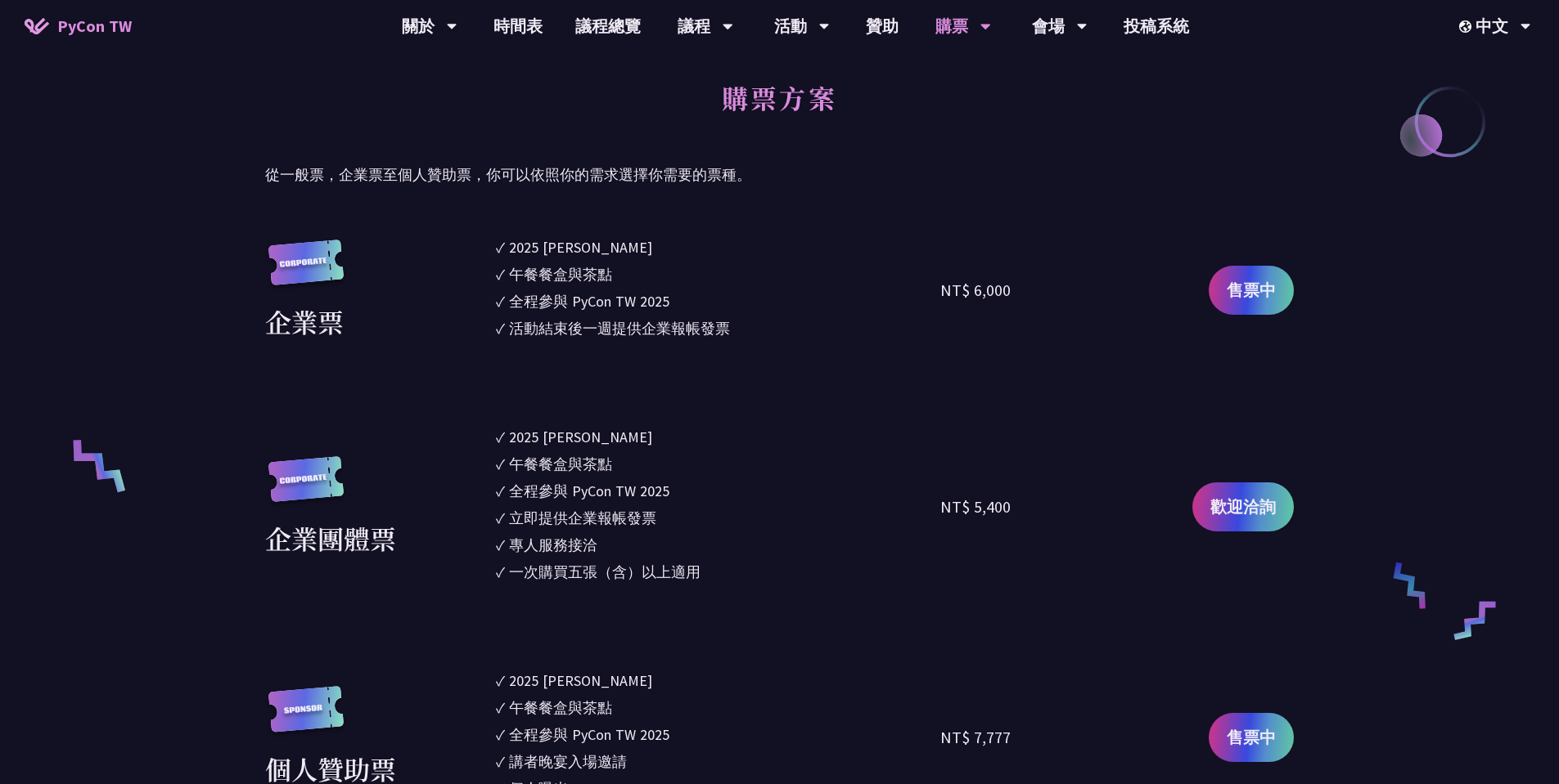
drag, startPoint x: 540, startPoint y: 382, endPoint x: 586, endPoint y: 286, distance: 106.5
click at [569, 319] on section "企業票 ✓ 2025 [PERSON_NAME]✓ 午餐餐盒與茶點 ✓ 全程參與 PyCon TW 2025 ✓ 活動結束後一週提供企業報帳發票 NT$ 6,…" at bounding box center [779, 799] width 1028 height 1125
click at [603, 246] on li "✓ 2025 [PERSON_NAME]" at bounding box center [718, 247] width 445 height 22
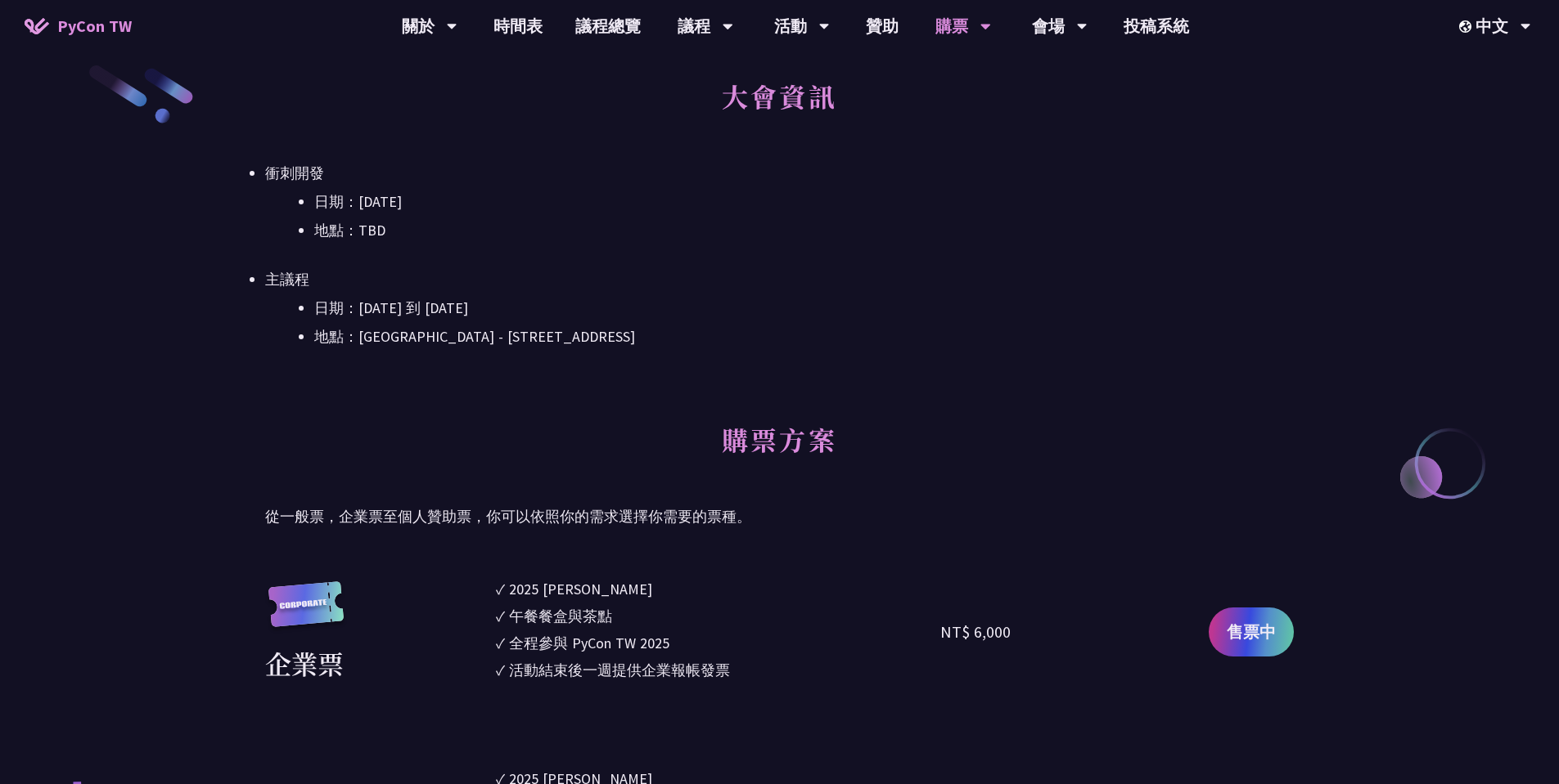
scroll to position [0, 0]
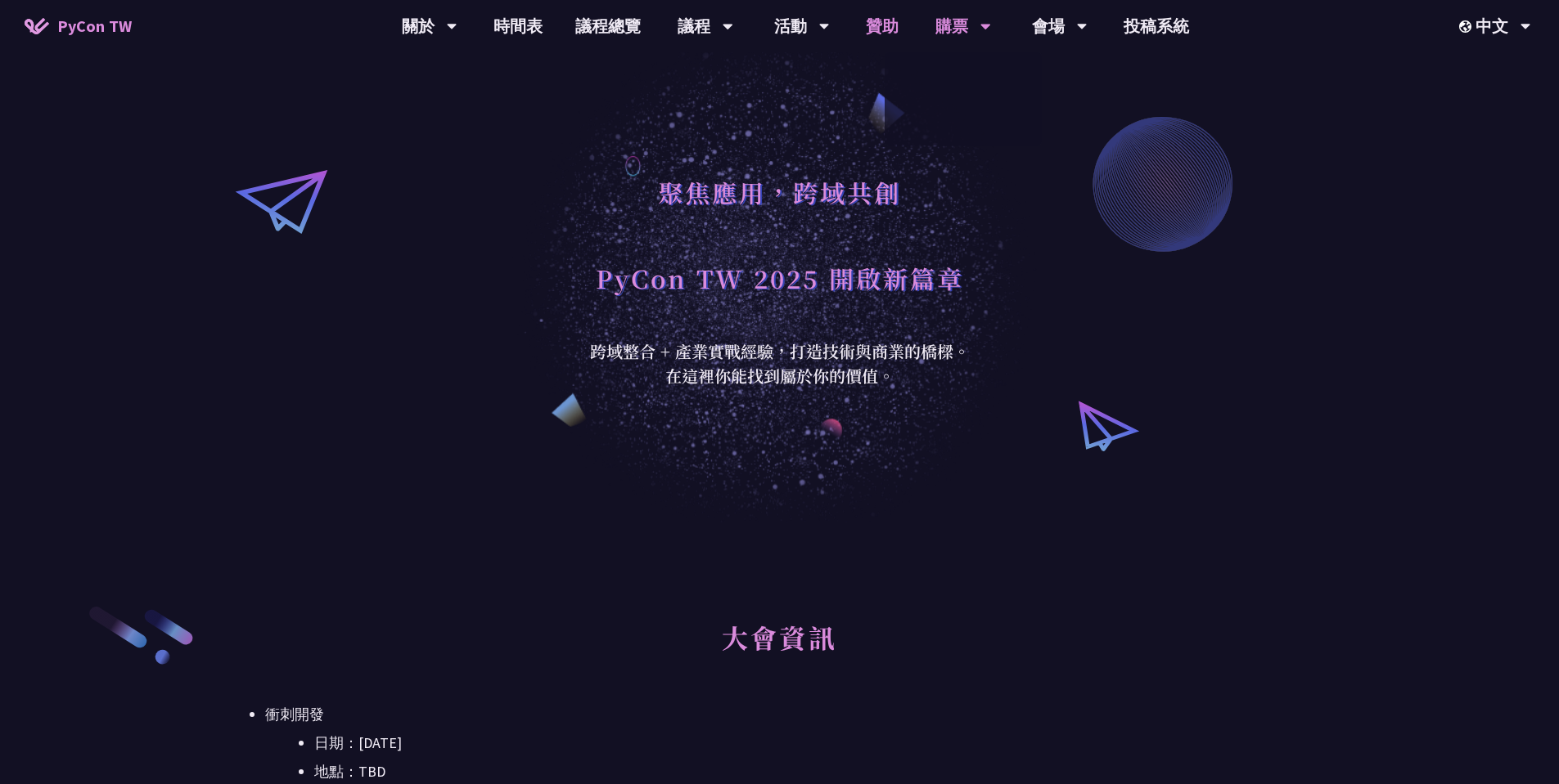
click at [864, 32] on link "贊助" at bounding box center [882, 26] width 65 height 53
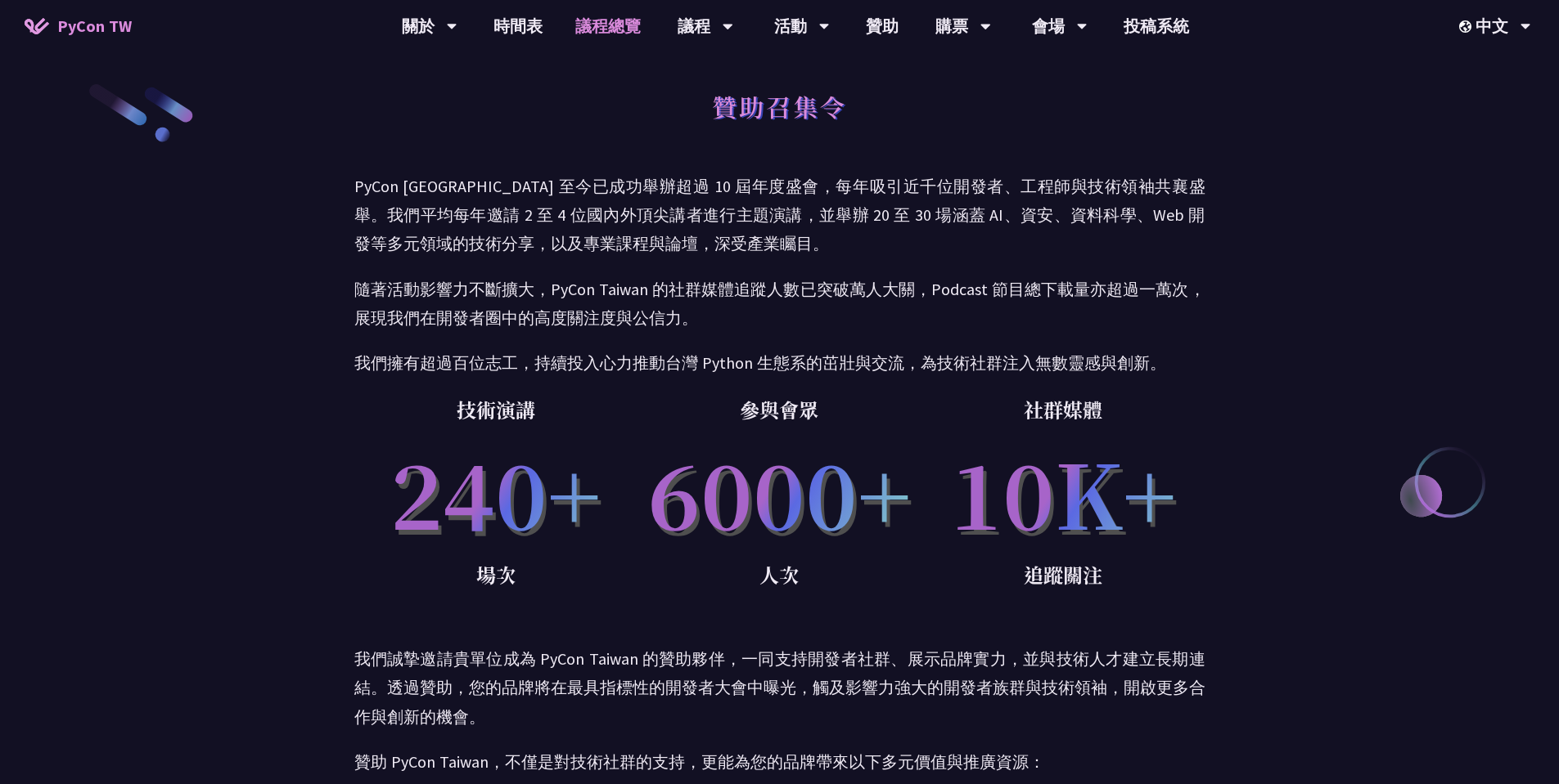
click at [639, 24] on link "議程總覽" at bounding box center [608, 26] width 98 height 53
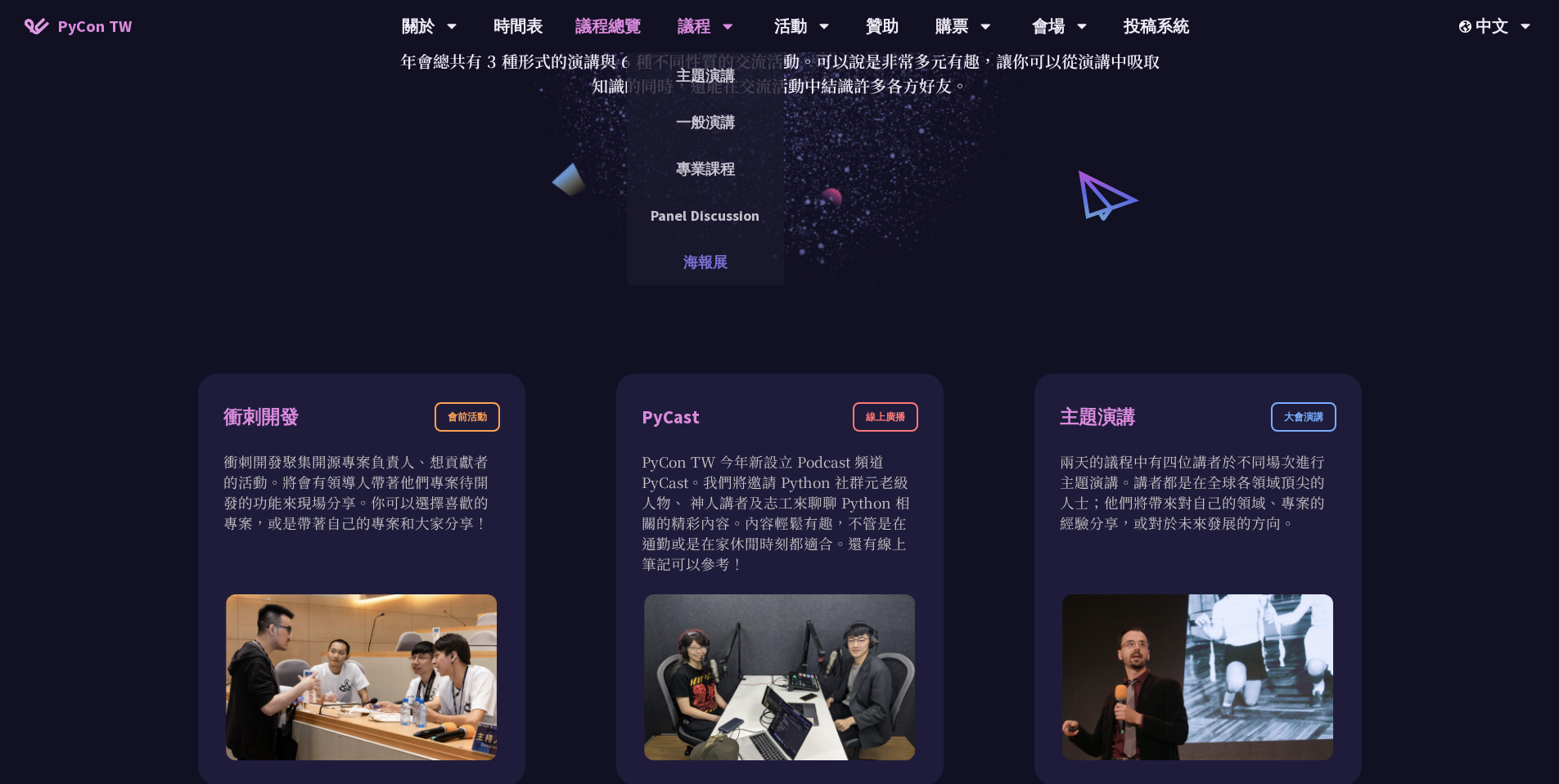
scroll to position [491, 0]
